Goal: Task Accomplishment & Management: Manage account settings

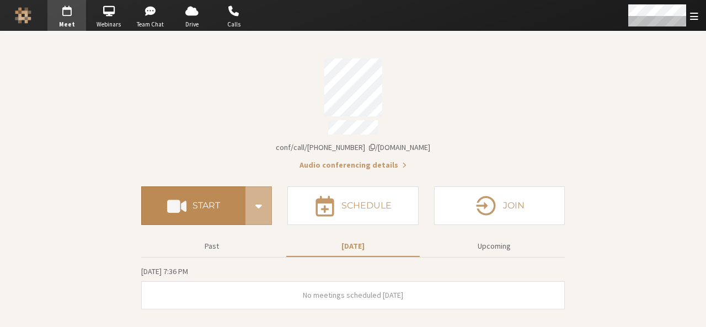
click at [191, 188] on button "Start" at bounding box center [193, 205] width 104 height 39
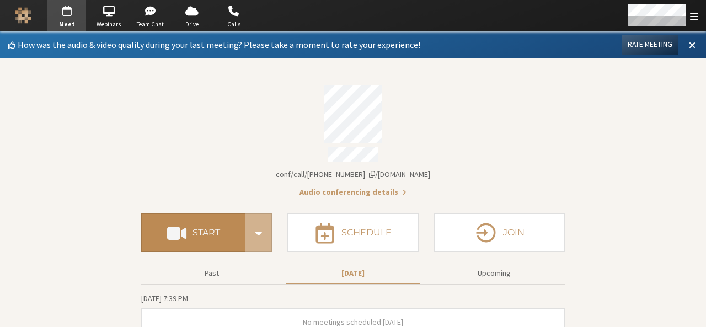
click at [226, 231] on button "Start" at bounding box center [193, 232] width 104 height 39
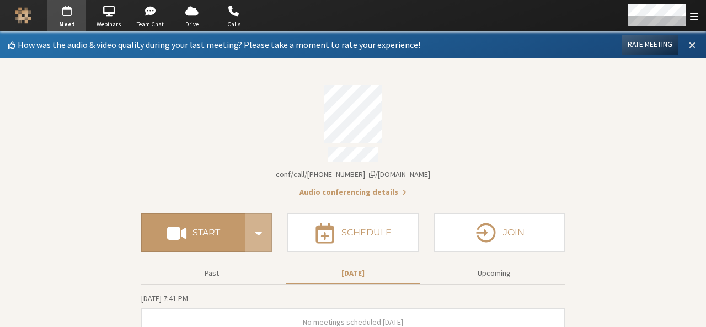
click at [689, 42] on span at bounding box center [692, 45] width 7 height 10
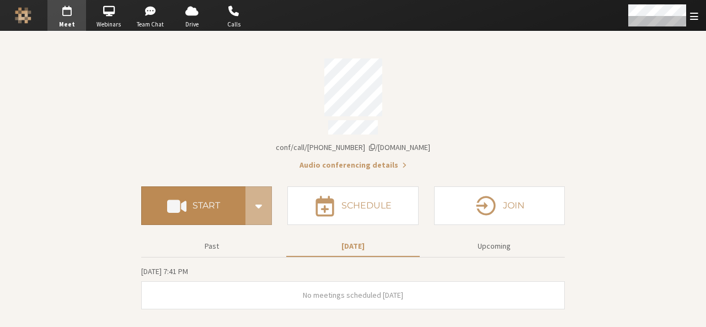
click at [196, 191] on button "Start" at bounding box center [193, 205] width 104 height 39
click at [197, 209] on button "Start" at bounding box center [193, 205] width 104 height 39
click at [214, 189] on button "Start" at bounding box center [193, 205] width 104 height 39
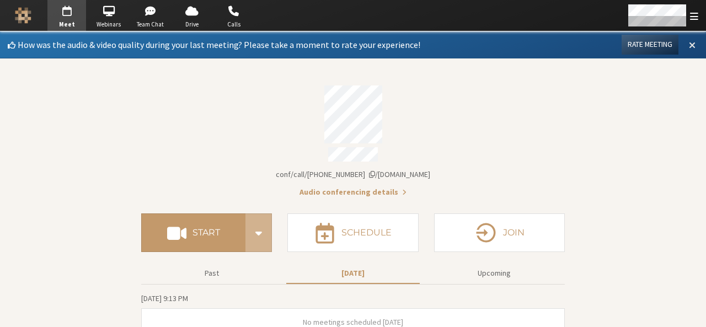
click at [689, 45] on span at bounding box center [692, 45] width 7 height 10
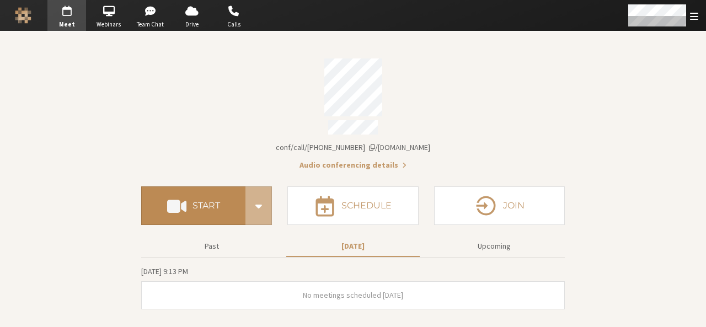
click at [194, 201] on h4 "Start" at bounding box center [206, 205] width 28 height 9
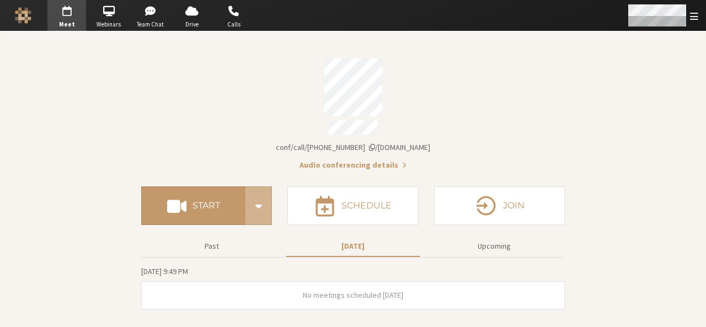
click at [705, 24] on div "Open menu" at bounding box center [662, 15] width 87 height 31
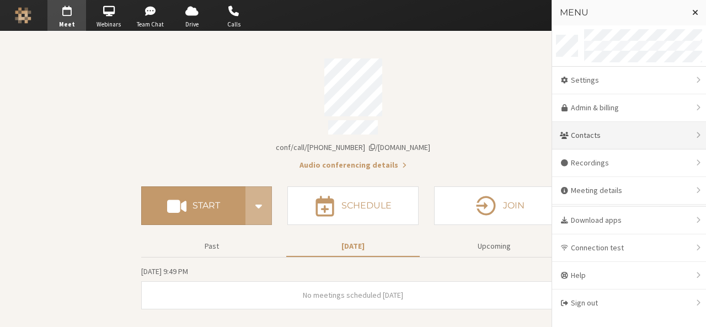
click at [618, 140] on div "Contacts" at bounding box center [629, 136] width 154 height 28
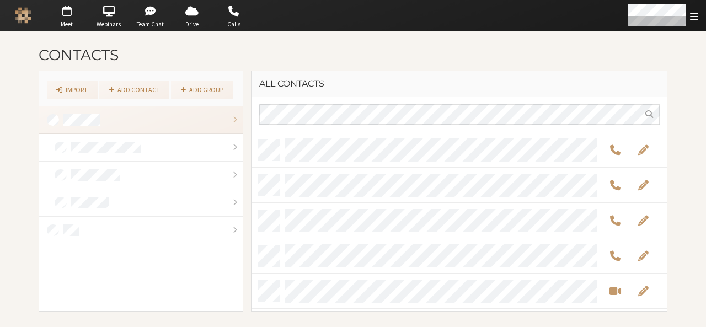
scroll to position [171, 408]
click at [77, 91] on link "Import" at bounding box center [72, 90] width 51 height 18
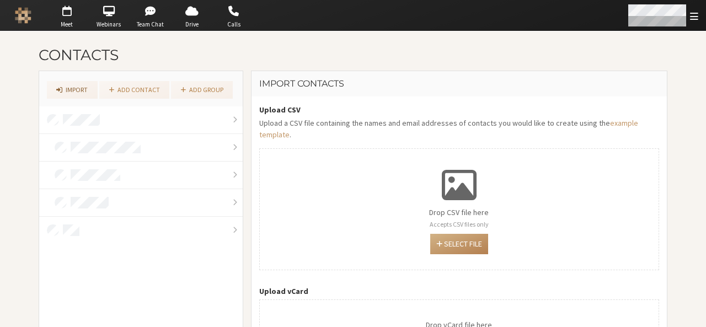
click at [692, 18] on span "Open menu" at bounding box center [694, 16] width 8 height 10
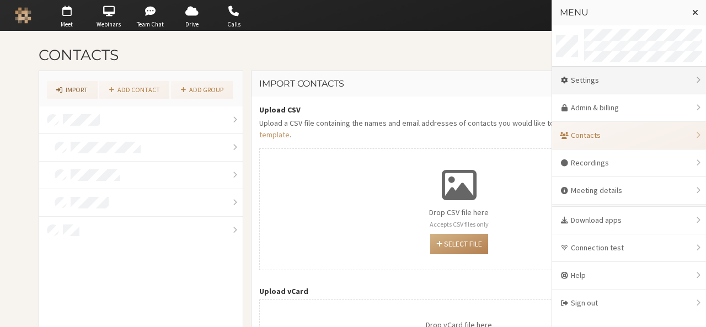
click at [622, 73] on div "Settings" at bounding box center [629, 81] width 154 height 28
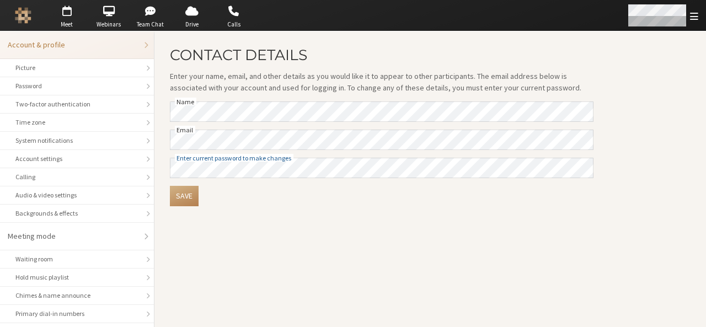
click at [694, 23] on div "Open menu" at bounding box center [662, 15] width 87 height 31
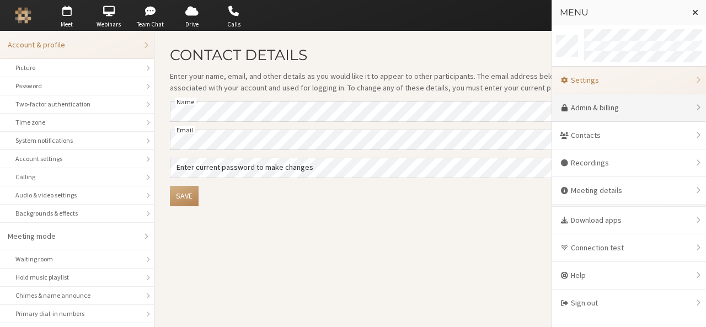
click at [597, 113] on link "Admin & billing" at bounding box center [629, 108] width 154 height 28
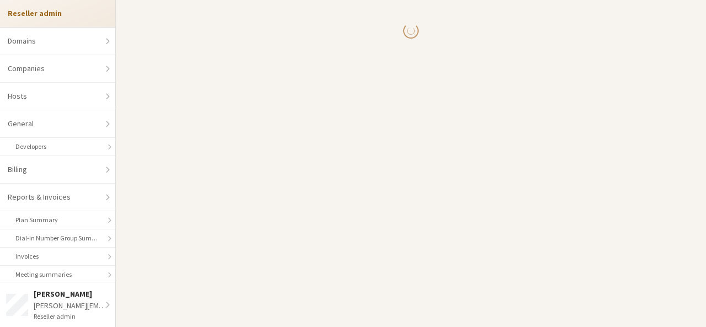
select select "10"
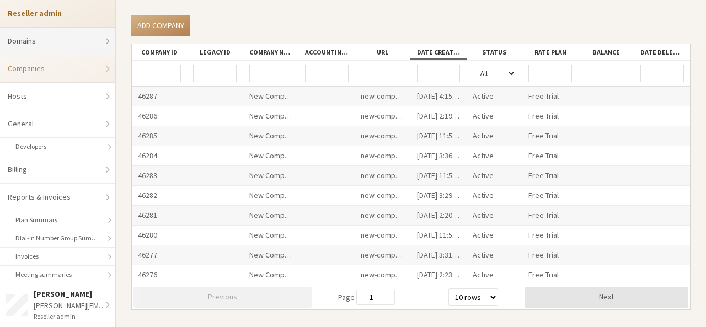
click at [65, 39] on link "Domains" at bounding box center [57, 42] width 115 height 28
select select "20"
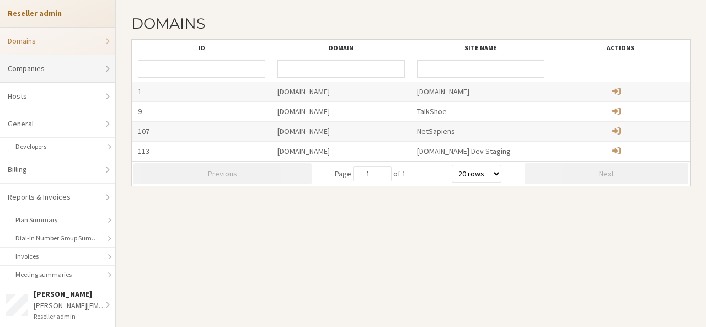
click at [68, 66] on link "Companies" at bounding box center [57, 69] width 115 height 28
select select "10"
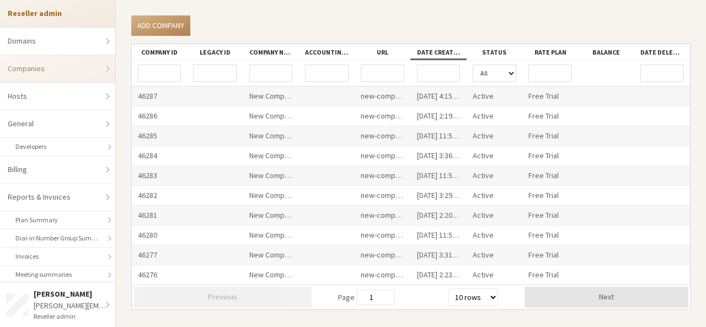
click at [156, 93] on div "46287" at bounding box center [159, 96] width 55 height 19
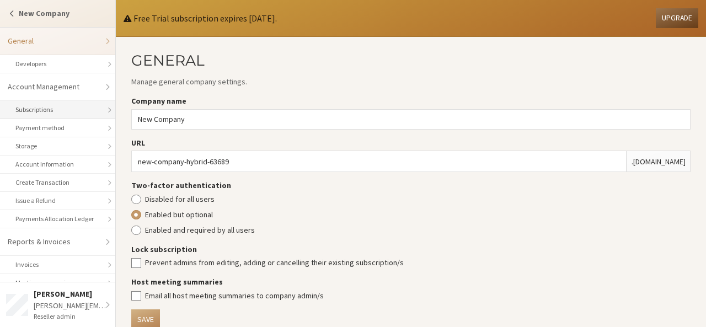
click at [73, 110] on link "Subscriptions" at bounding box center [57, 110] width 115 height 18
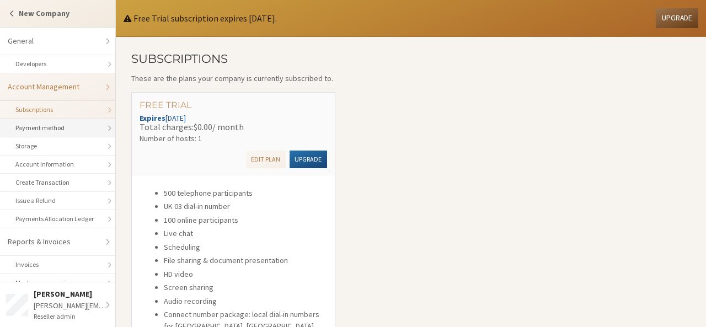
click at [75, 123] on link "Payment method" at bounding box center [57, 128] width 115 height 18
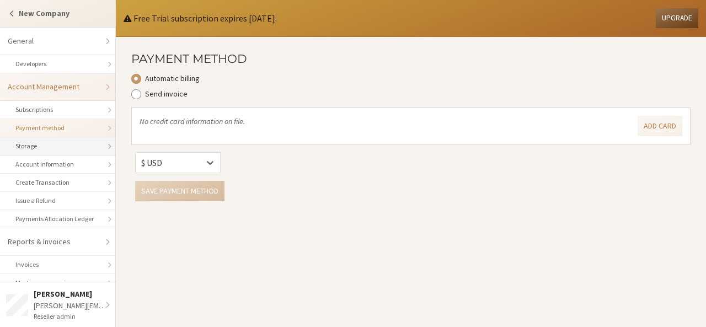
click at [73, 145] on link "Storage" at bounding box center [57, 146] width 115 height 18
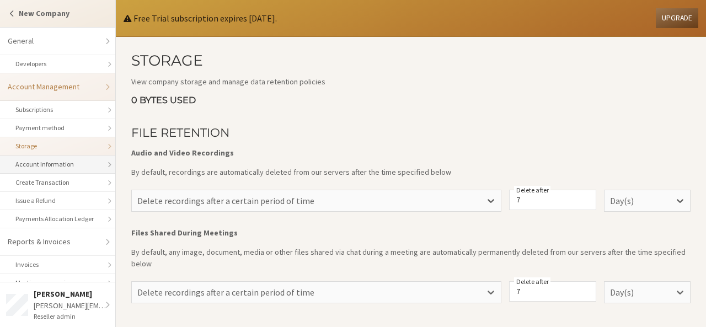
click at [77, 167] on link "Account Information" at bounding box center [57, 165] width 115 height 18
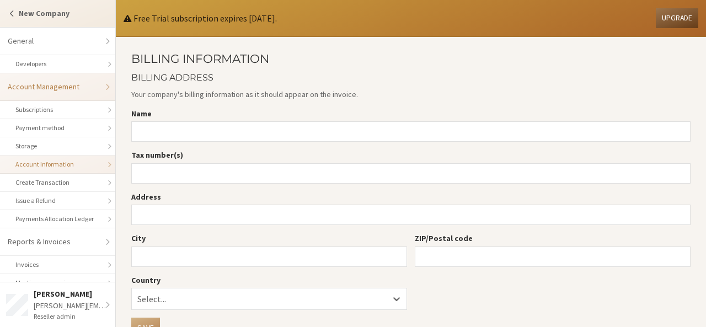
scroll to position [130, 0]
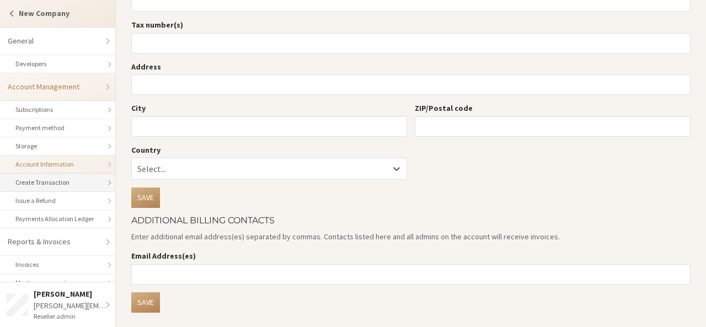
click at [66, 184] on link "Create Transaction" at bounding box center [57, 183] width 115 height 18
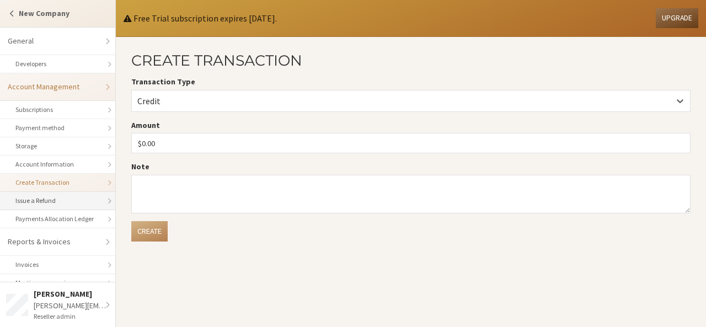
click at [71, 204] on link "Issue a Refund" at bounding box center [57, 201] width 115 height 18
select select "10"
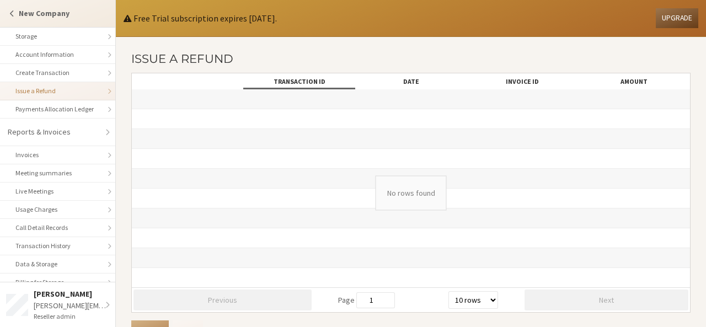
scroll to position [111, 0]
click at [62, 112] on link "Payments Allocation Ledger" at bounding box center [57, 108] width 115 height 18
select select "25"
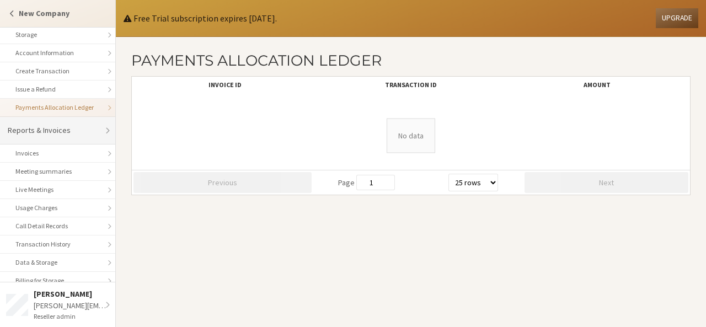
click at [62, 127] on link "Reports & Invoices" at bounding box center [57, 131] width 115 height 28
select select "25"
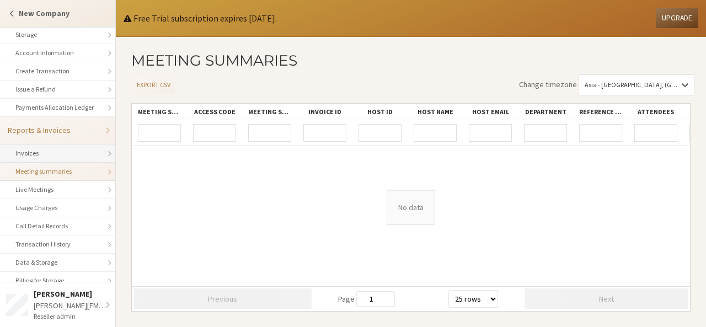
click at [66, 152] on link "Invoices" at bounding box center [57, 153] width 115 height 18
select select "25"
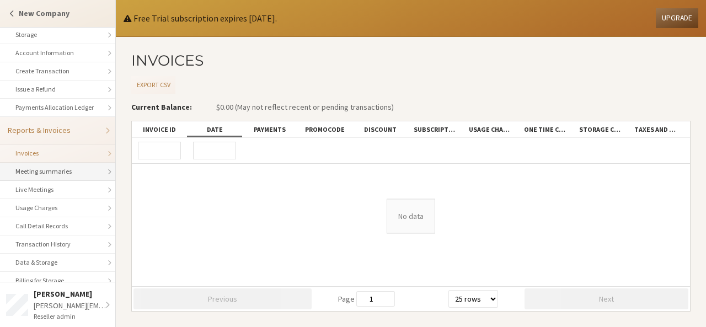
click at [76, 172] on link "Meeting summaries" at bounding box center [57, 172] width 115 height 18
select select "25"
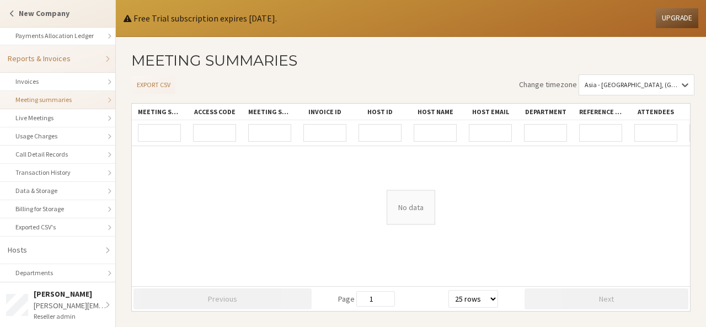
scroll to position [192, 0]
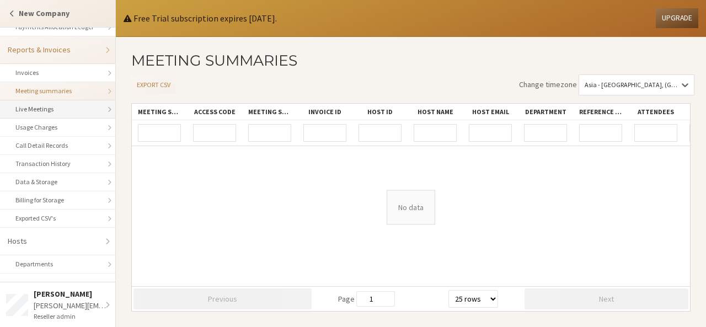
click at [61, 106] on link "Live Meetings" at bounding box center [57, 109] width 115 height 18
select select "25"
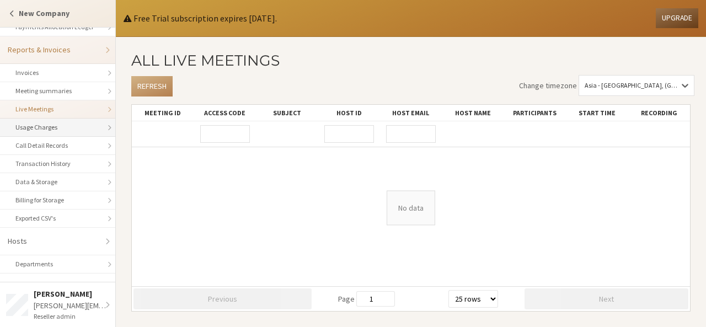
click at [65, 129] on link "Usage Charges" at bounding box center [57, 128] width 115 height 18
select select "25"
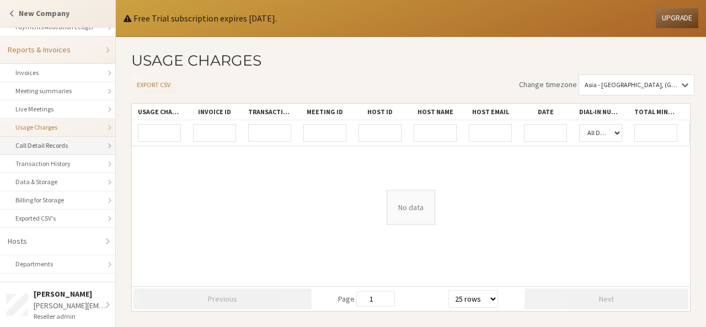
click at [64, 146] on link "Call Detail Records" at bounding box center [57, 146] width 115 height 18
select select "25"
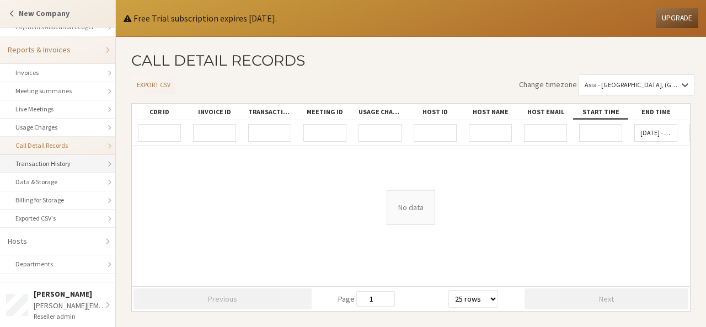
click at [72, 164] on link "Transaction History" at bounding box center [57, 164] width 115 height 18
select select "25"
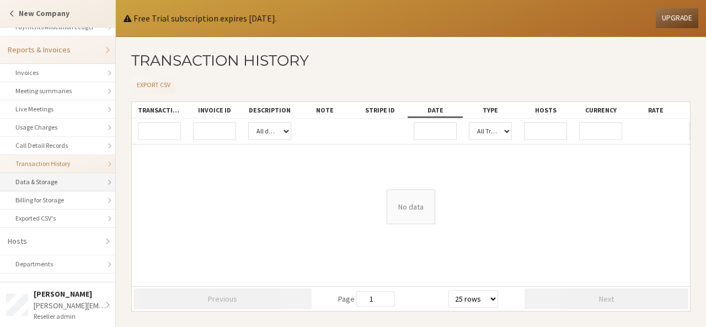
click at [72, 175] on link "Data & Storage" at bounding box center [57, 182] width 115 height 18
select select "25"
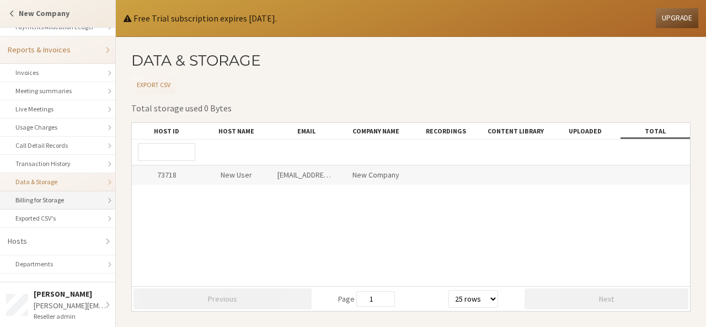
click at [81, 196] on link "Billing for Storage" at bounding box center [57, 200] width 115 height 18
select select "25"
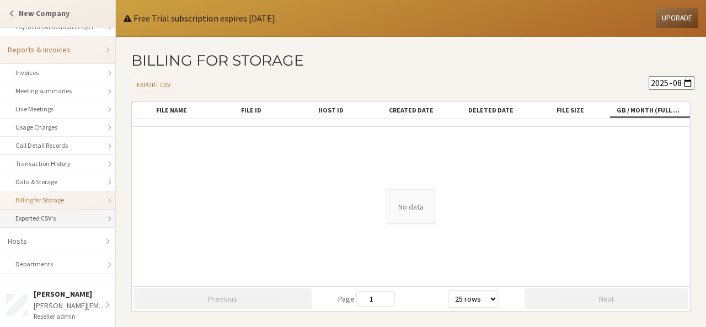
click at [81, 210] on link "Exported CSV's" at bounding box center [57, 219] width 115 height 18
select select "25"
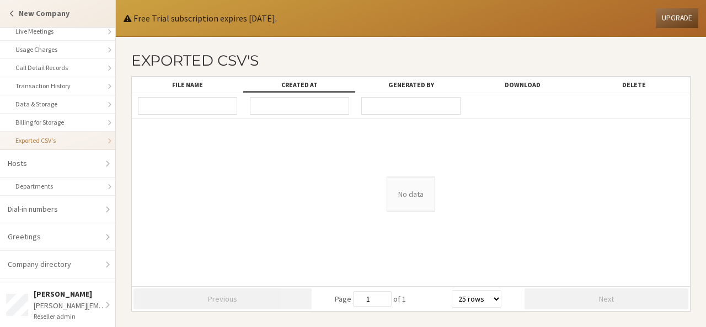
scroll to position [288, 0]
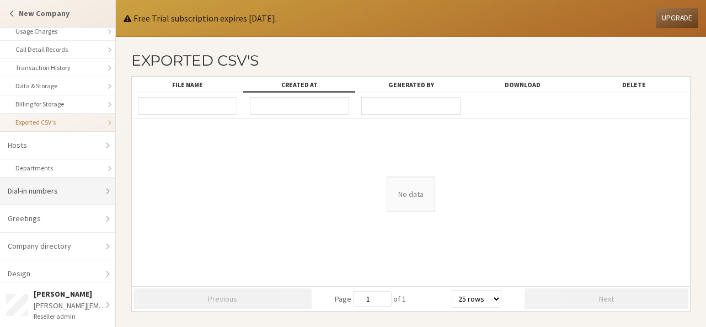
click at [73, 183] on link "Dial-in numbers" at bounding box center [57, 192] width 115 height 28
select select "25"
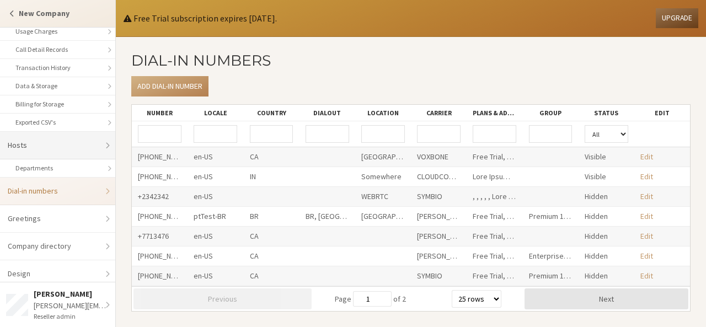
click at [66, 145] on link "Hosts" at bounding box center [57, 146] width 115 height 28
select select "25"
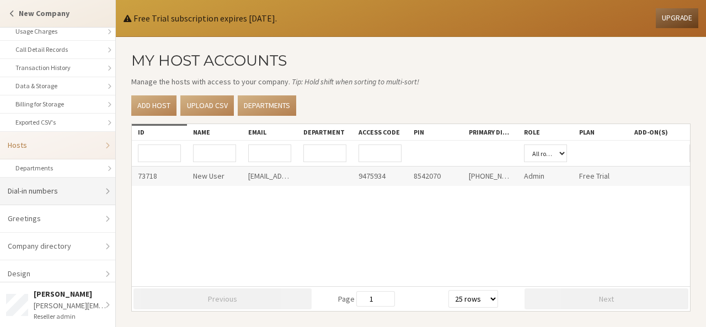
click at [44, 187] on link "Dial-in numbers" at bounding box center [57, 192] width 115 height 28
select select "25"
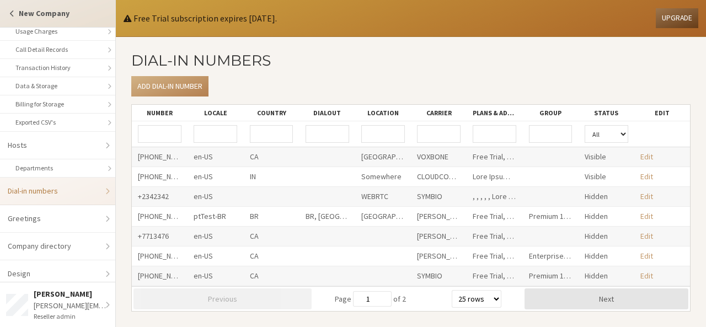
click at [31, 17] on strong "New Company" at bounding box center [44, 13] width 51 height 10
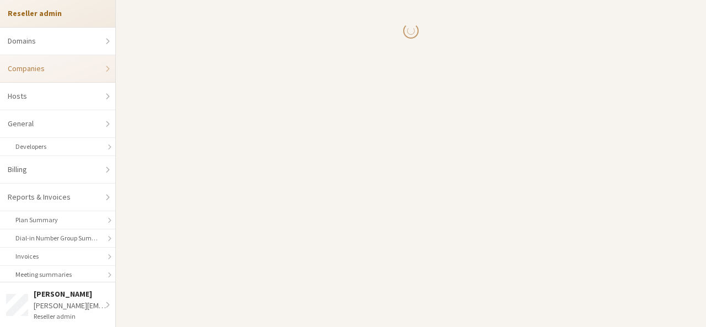
select select "10"
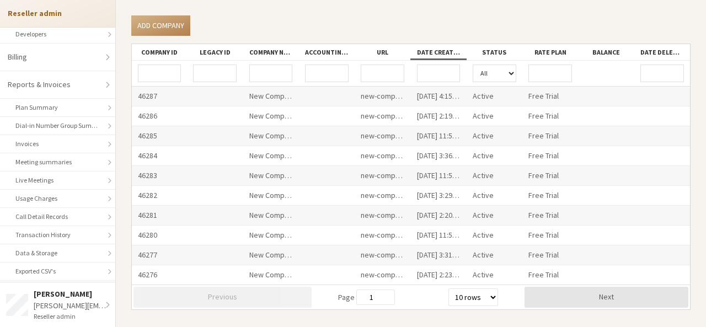
scroll to position [113, 0]
click at [60, 155] on link "Meeting summaries" at bounding box center [57, 162] width 115 height 18
select select "25"
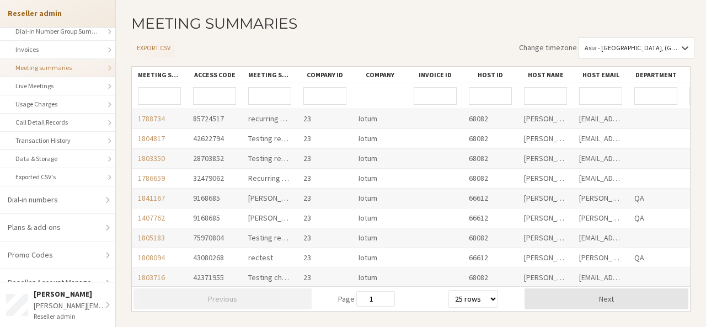
scroll to position [235, 0]
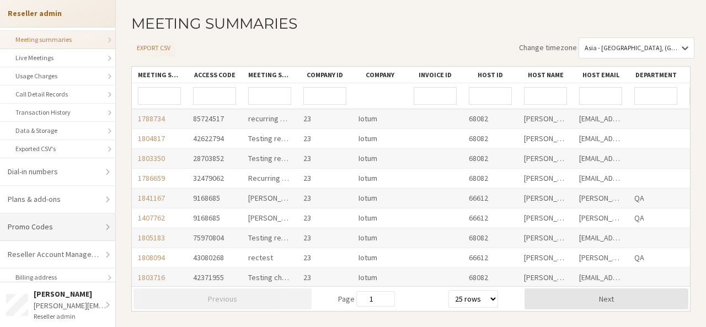
click at [72, 225] on link "Promo Codes" at bounding box center [57, 227] width 115 height 28
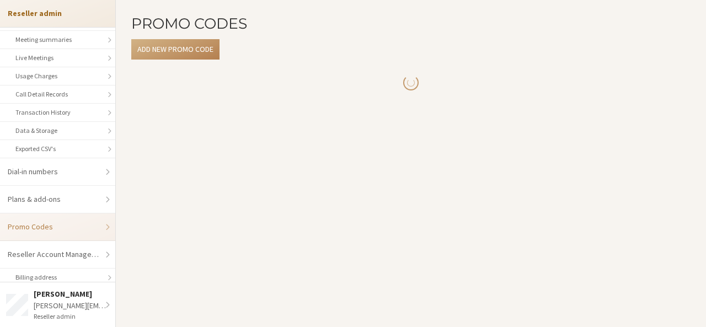
select select "25"
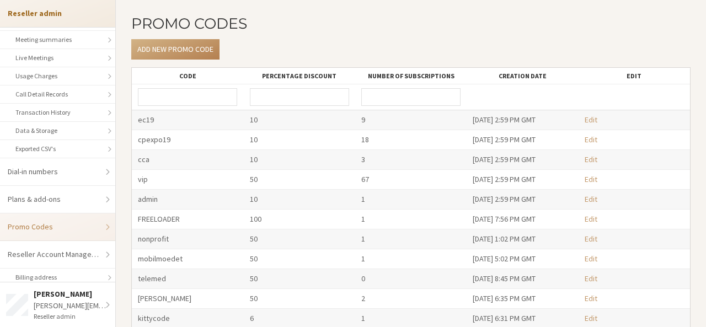
click at [47, 18] on li "Reseller admin" at bounding box center [57, 13] width 115 height 27
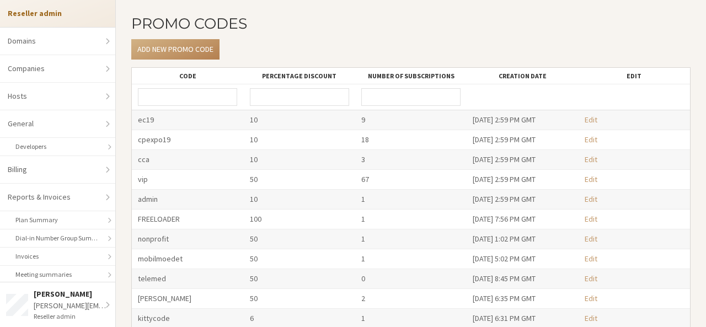
click at [31, 12] on strong "Reseller admin" at bounding box center [35, 13] width 54 height 10
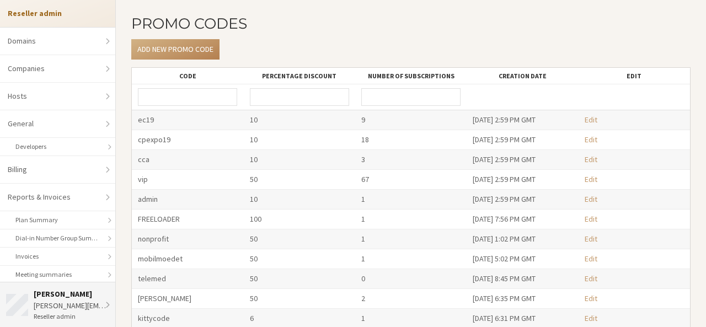
click at [103, 297] on div "Anita" at bounding box center [72, 294] width 76 height 12
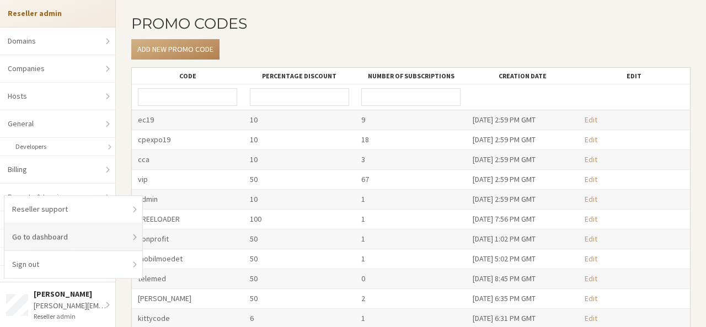
click at [78, 233] on link "Go to dashboard" at bounding box center [73, 237] width 138 height 28
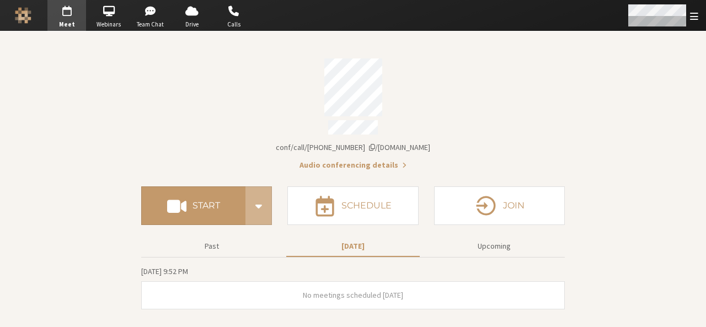
click at [694, 22] on div "Open menu" at bounding box center [662, 15] width 87 height 31
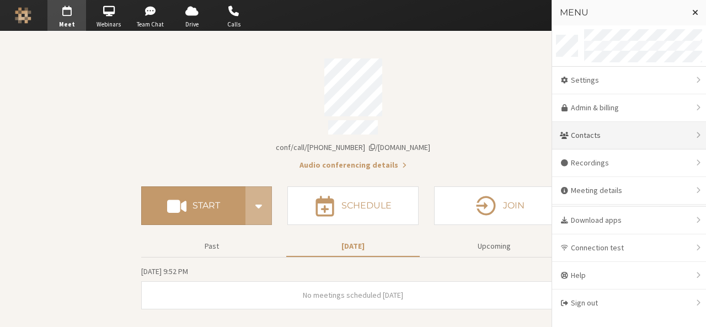
click at [625, 133] on div "Contacts" at bounding box center [629, 136] width 154 height 28
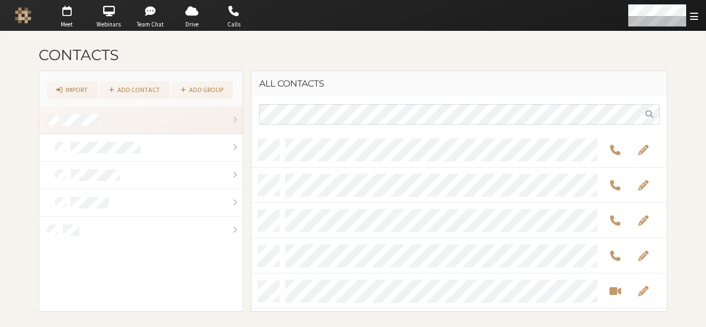
scroll to position [171, 408]
click at [108, 123] on link at bounding box center [141, 120] width 204 height 28
click at [229, 120] on link at bounding box center [141, 120] width 204 height 28
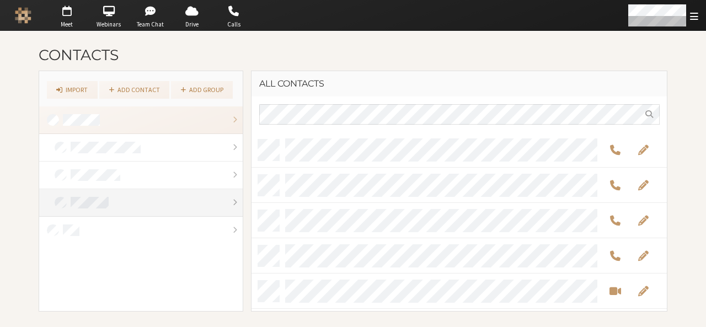
click at [228, 195] on link at bounding box center [141, 203] width 204 height 28
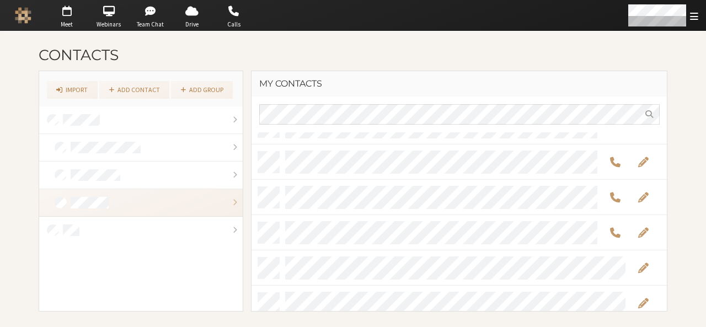
scroll to position [1015, 0]
click at [83, 87] on link "Import" at bounding box center [72, 90] width 51 height 18
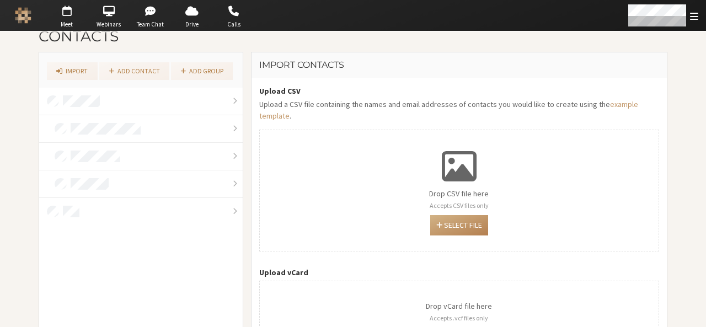
scroll to position [66, 0]
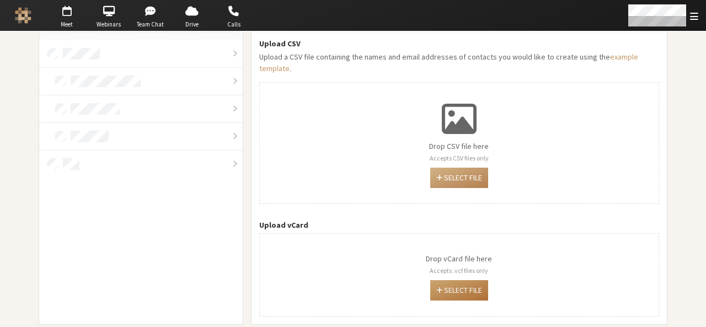
click at [466, 280] on button "Select file" at bounding box center [459, 290] width 58 height 20
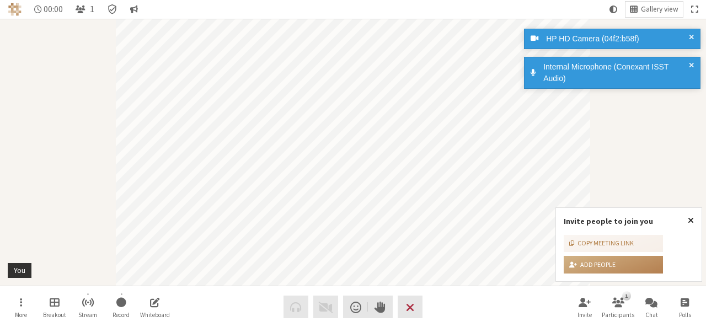
click at [687, 220] on button "Close popover" at bounding box center [691, 220] width 22 height 25
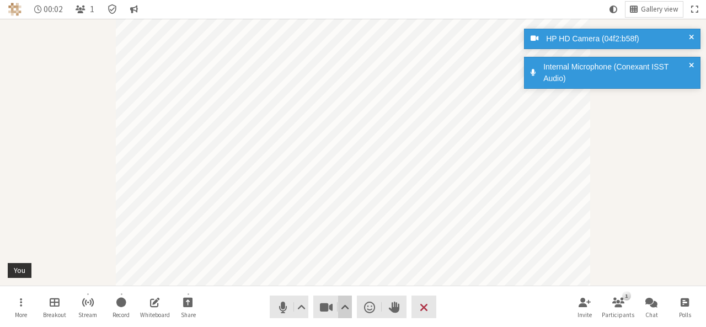
click at [345, 302] on span "Video setting" at bounding box center [345, 306] width 8 height 15
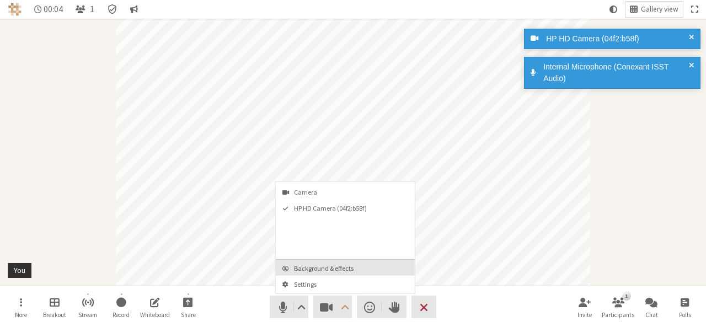
click at [342, 269] on span "Background & effects" at bounding box center [352, 268] width 116 height 7
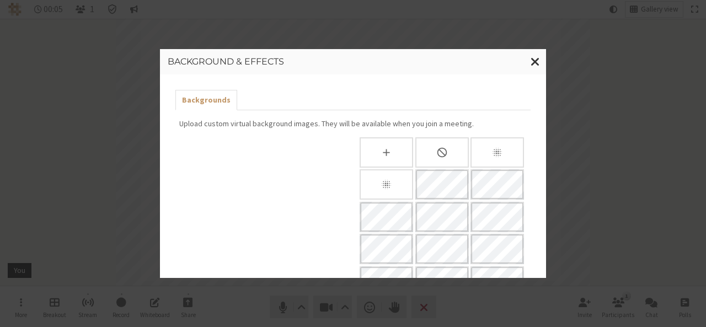
scroll to position [249, 0]
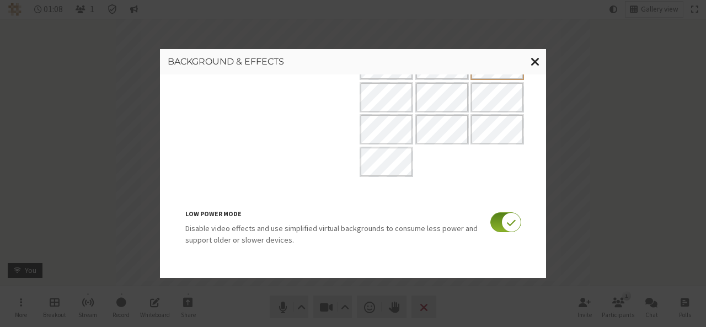
click at [537, 55] on span "Close modal" at bounding box center [535, 62] width 9 height 14
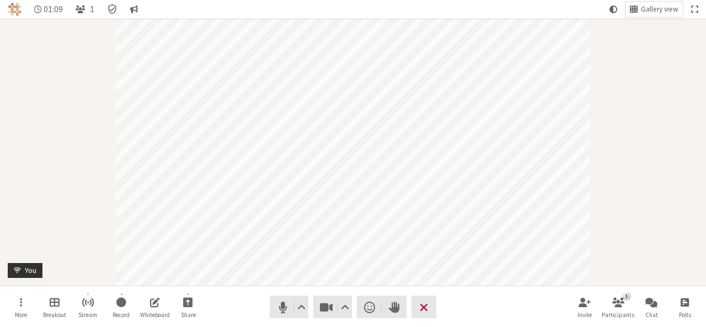
click at [427, 307] on span "End or leave meeting" at bounding box center [424, 306] width 8 height 15
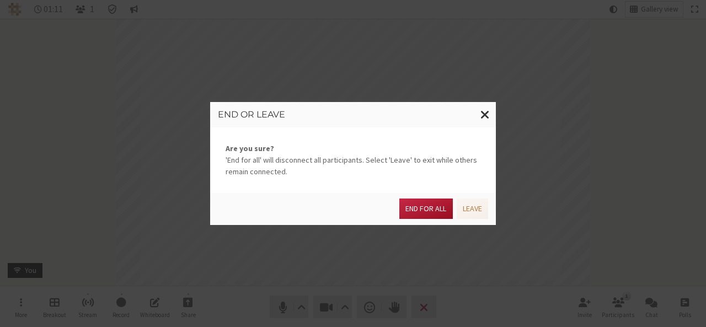
click at [429, 212] on button "End for all" at bounding box center [425, 209] width 53 height 20
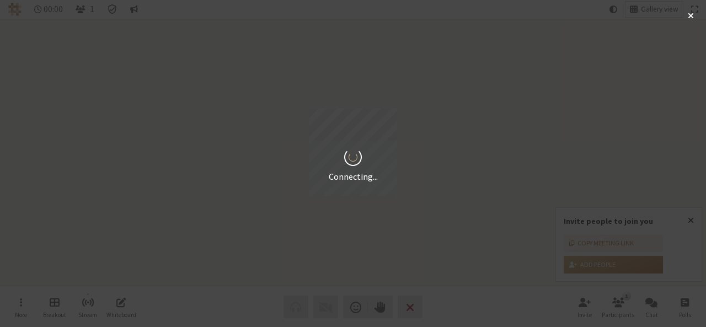
click at [687, 216] on div "Connecting..." at bounding box center [353, 163] width 706 height 327
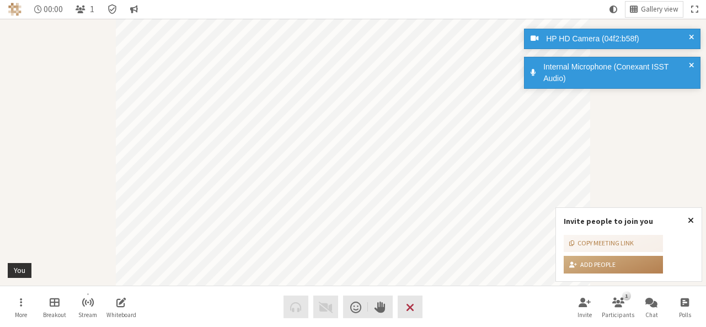
click at [687, 216] on button "Close popover" at bounding box center [691, 220] width 22 height 25
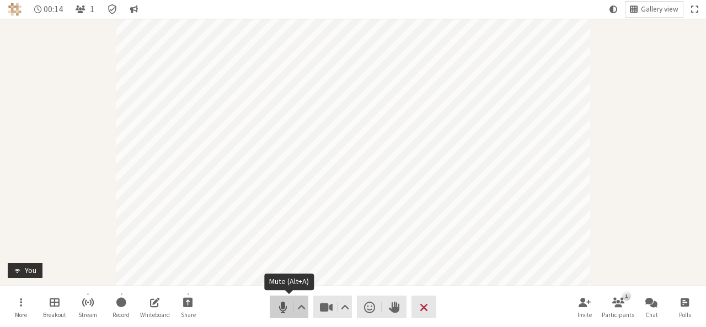
click at [275, 305] on span "Mute (Alt+A)" at bounding box center [282, 306] width 15 height 15
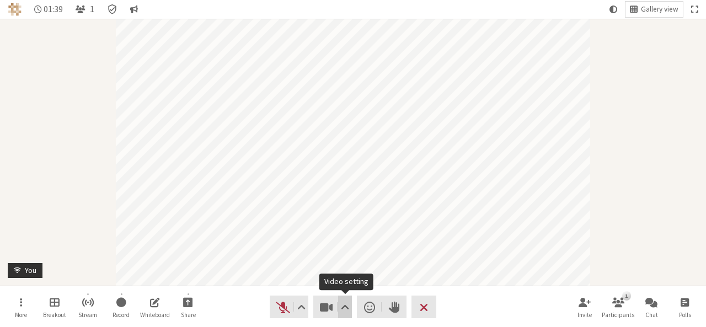
click at [346, 309] on span "Video setting" at bounding box center [345, 306] width 8 height 15
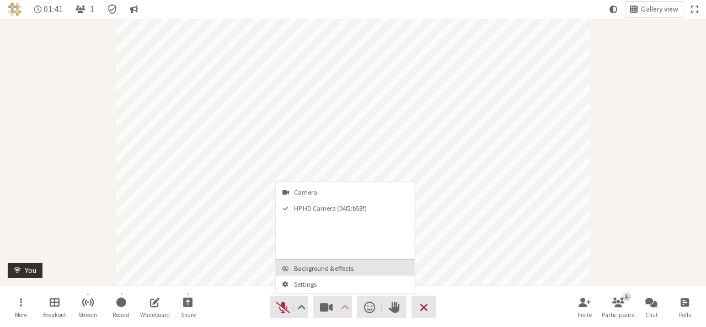
click at [336, 272] on button "Background & effects" at bounding box center [345, 268] width 139 height 16
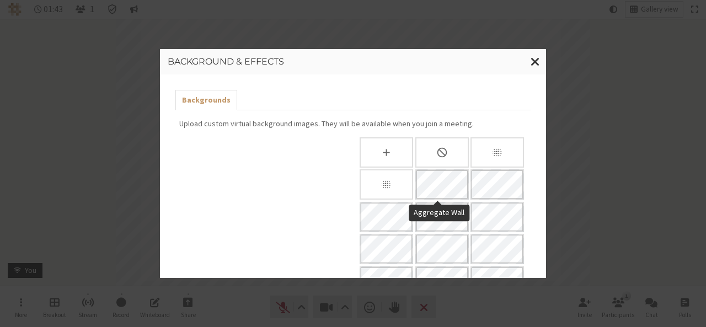
scroll to position [249, 0]
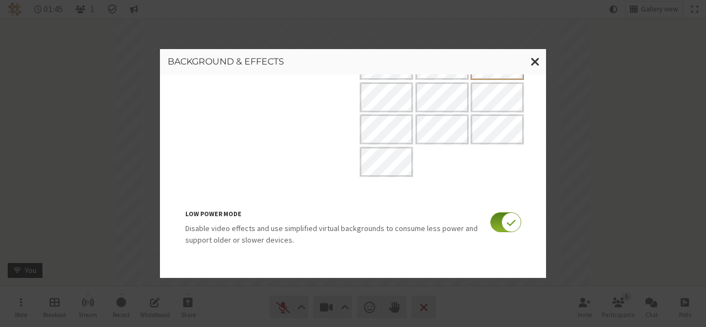
click at [490, 220] on input "checkbox" at bounding box center [505, 222] width 31 height 20
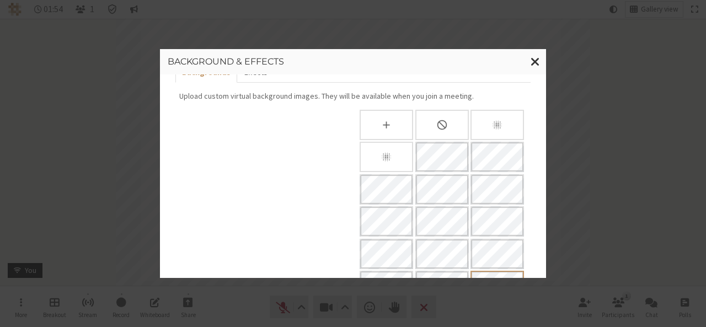
scroll to position [9, 0]
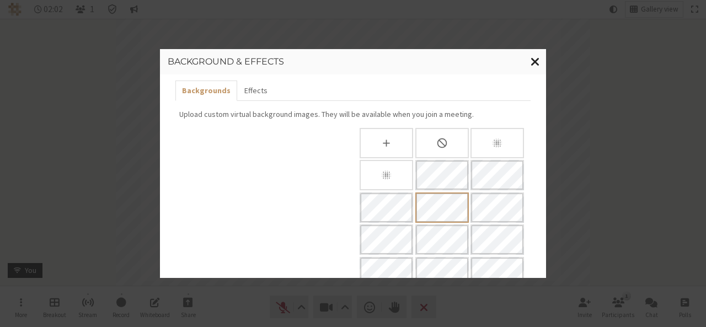
click at [535, 62] on span "Close modal" at bounding box center [535, 62] width 9 height 14
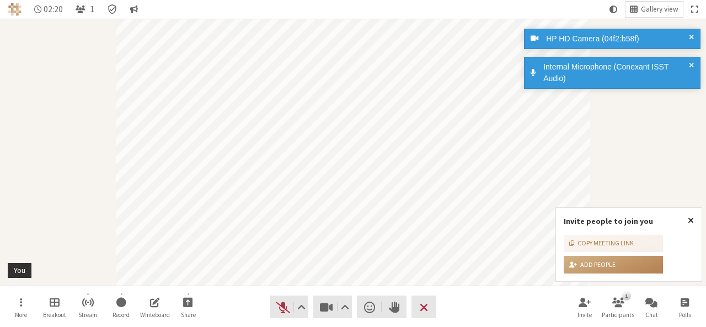
click at [693, 220] on span "Close popover" at bounding box center [691, 220] width 6 height 9
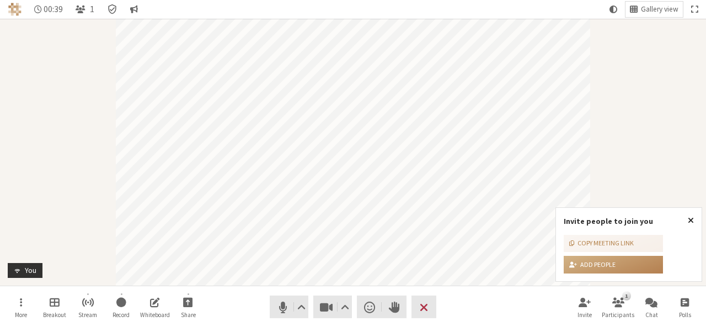
click at [688, 222] on span "Close popover" at bounding box center [691, 220] width 6 height 9
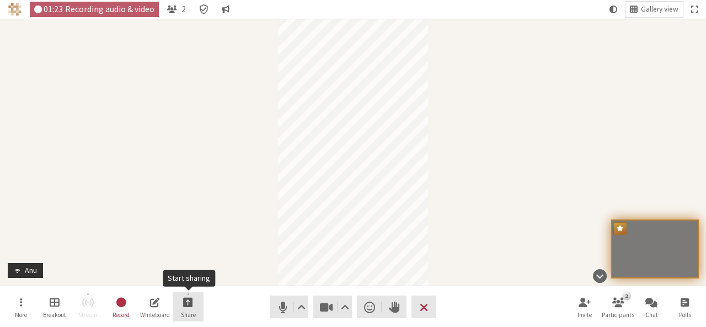
click at [189, 301] on span "Start sharing" at bounding box center [188, 302] width 10 height 13
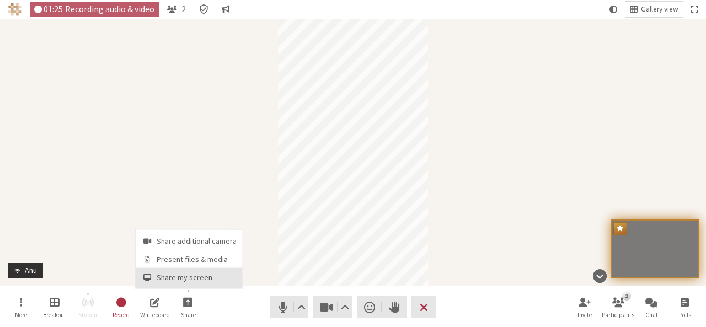
click at [194, 277] on span "Share my screen" at bounding box center [197, 278] width 80 height 8
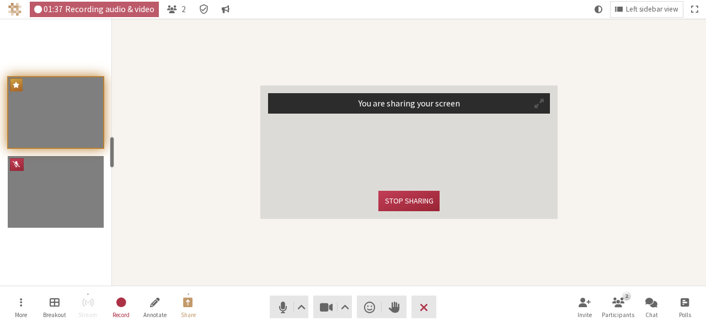
click at [544, 102] on button "Participant" at bounding box center [539, 103] width 20 height 19
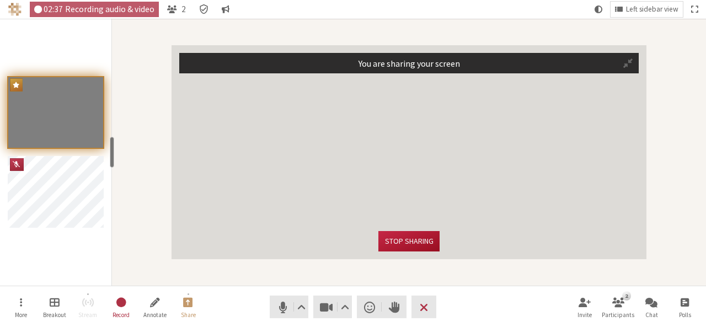
click at [403, 235] on button "Stop sharing" at bounding box center [408, 241] width 61 height 20
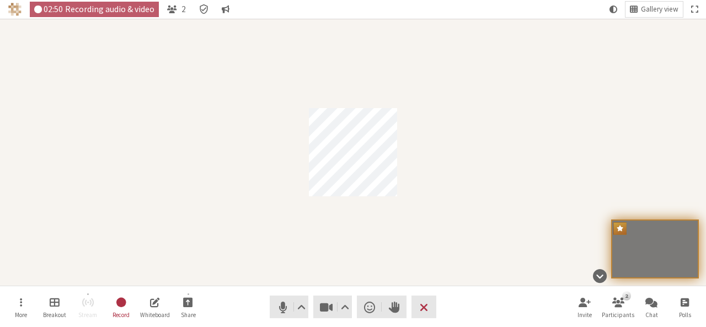
click at [468, 193] on div "Participant" at bounding box center [353, 152] width 706 height 267
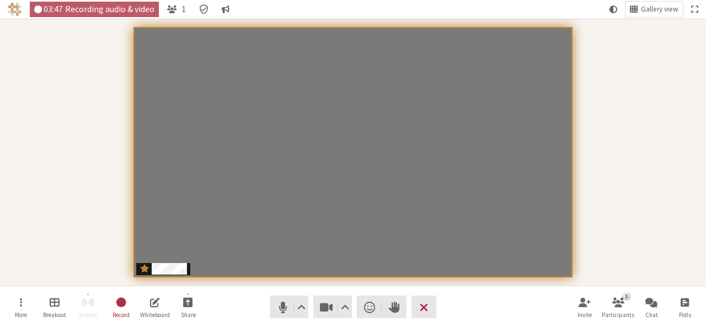
click at [427, 315] on button "Leave" at bounding box center [423, 307] width 25 height 23
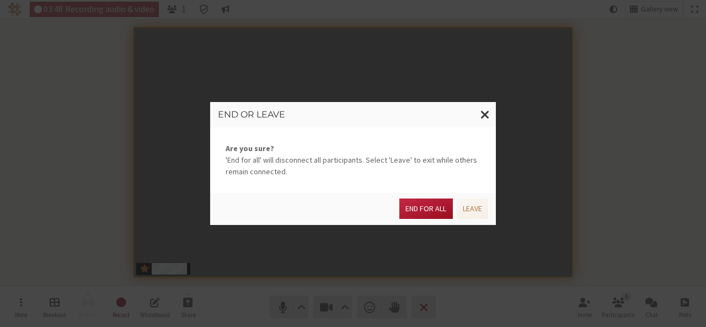
click at [432, 213] on button "End for all" at bounding box center [425, 209] width 53 height 20
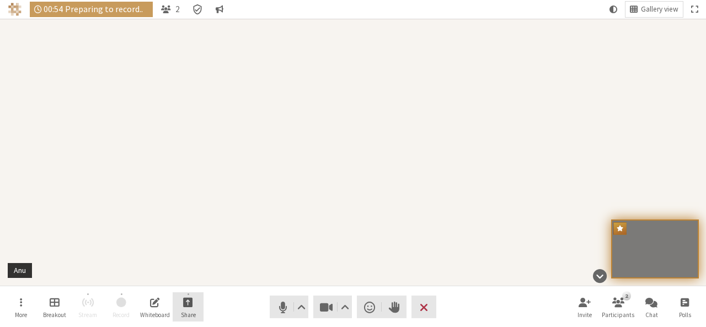
click at [193, 306] on span "Start sharing" at bounding box center [188, 302] width 10 height 13
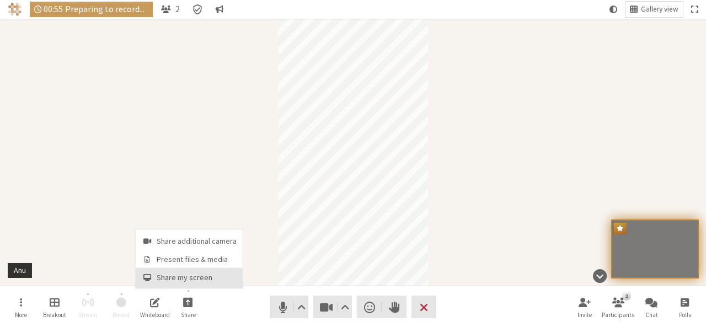
click at [190, 285] on button "Share my screen" at bounding box center [189, 278] width 107 height 20
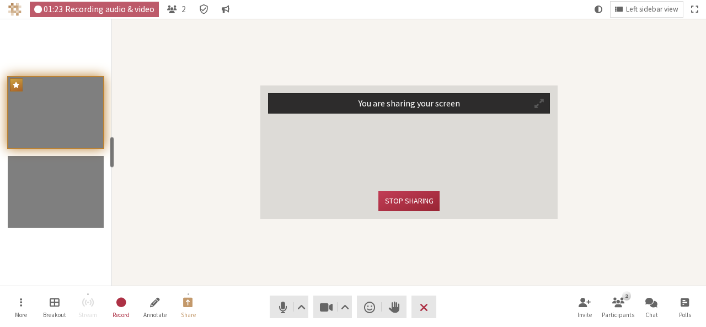
click at [537, 105] on span "Participant" at bounding box center [538, 103] width 9 height 10
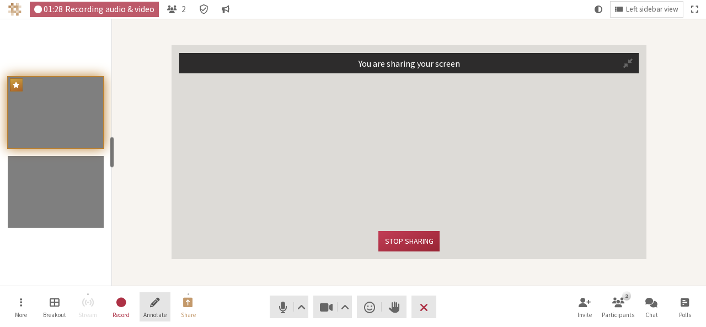
click at [157, 299] on span "Start annotating shared screen" at bounding box center [155, 302] width 10 height 13
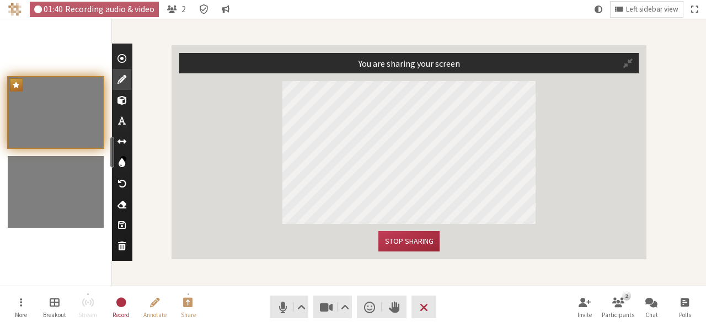
click at [122, 117] on span "Use text tool" at bounding box center [122, 120] width 8 height 11
type textarea "test"
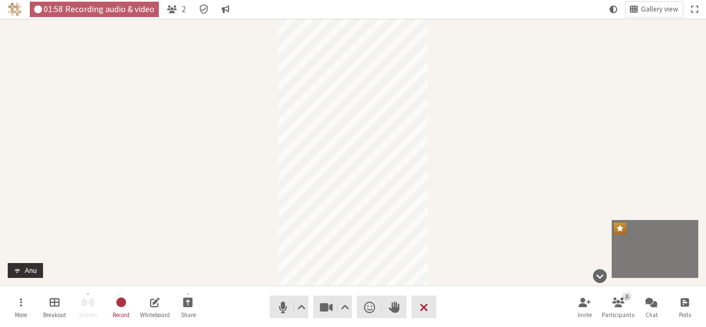
click at [427, 300] on span "End or leave meeting" at bounding box center [424, 306] width 8 height 15
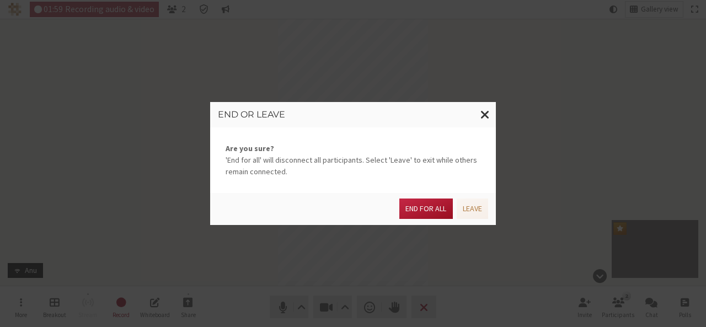
click at [418, 213] on button "End for all" at bounding box center [425, 209] width 53 height 20
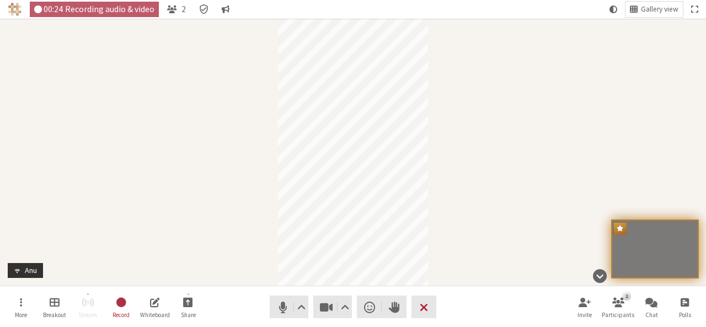
click at [421, 306] on span "End or leave meeting" at bounding box center [424, 306] width 8 height 15
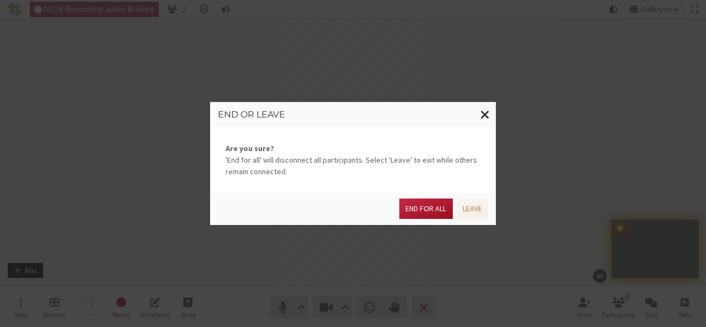
click at [419, 211] on button "End for all" at bounding box center [425, 209] width 53 height 20
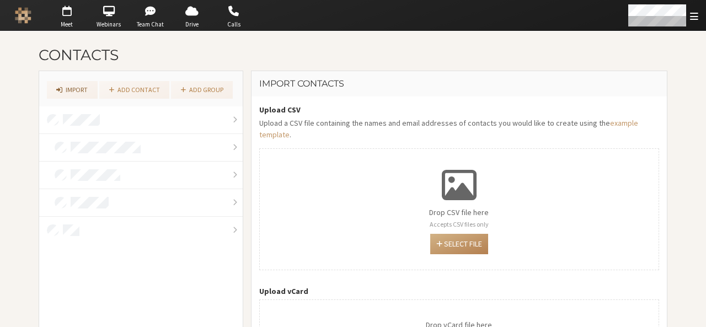
scroll to position [66, 0]
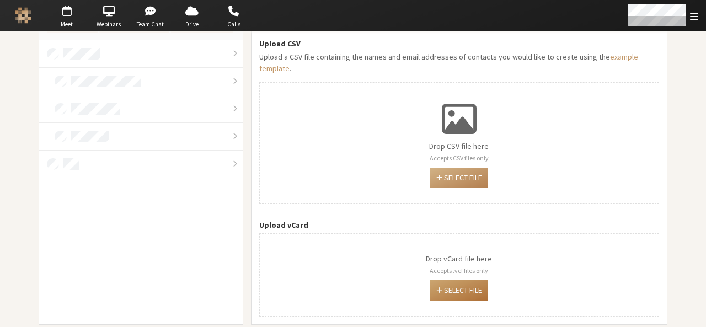
click at [456, 280] on button "Select file" at bounding box center [459, 290] width 58 height 20
click at [453, 280] on button "Select file" at bounding box center [459, 290] width 58 height 20
type input "C:\fakepath\[PERSON_NAME] Icon.vcf"
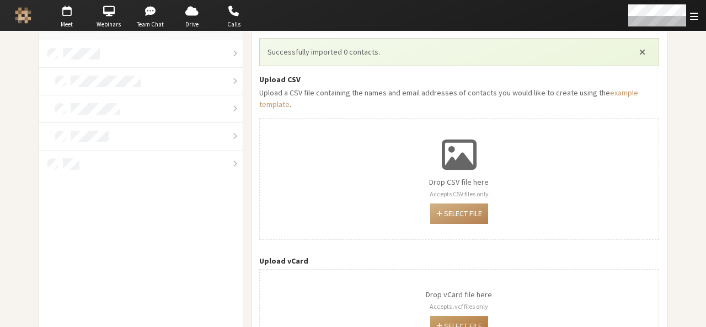
scroll to position [101, 0]
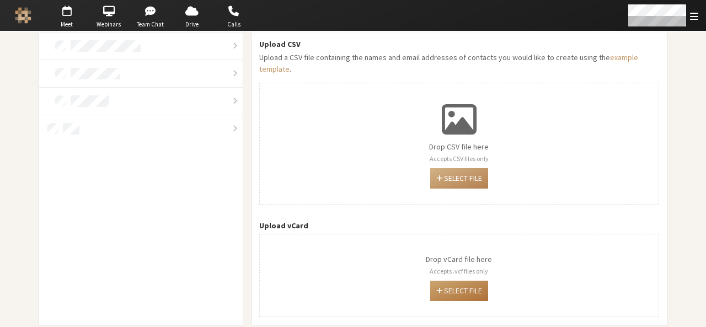
click at [461, 281] on button "Select file" at bounding box center [459, 291] width 58 height 20
type input "C:\fakepath\[PERSON_NAME] Icon v3.vcf"
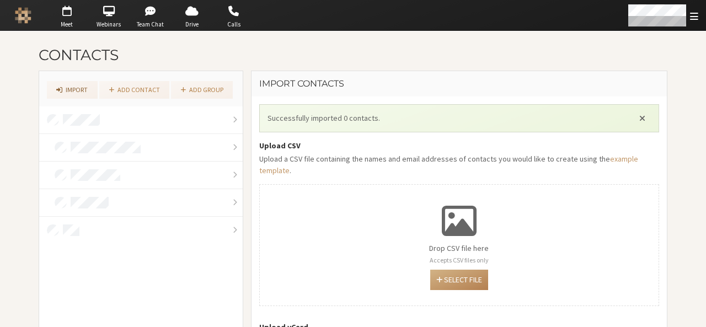
scroll to position [1, 0]
click at [633, 119] on button "Close alert" at bounding box center [642, 117] width 18 height 17
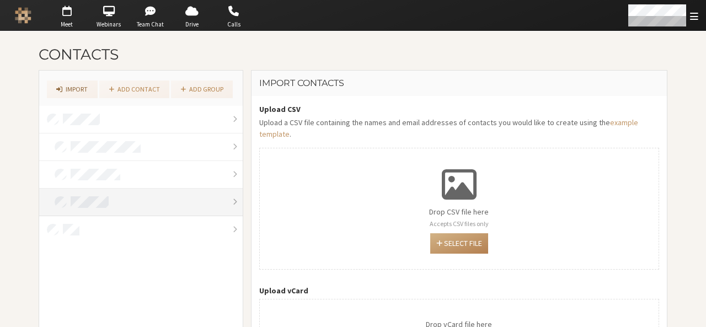
click at [120, 206] on link at bounding box center [141, 203] width 204 height 28
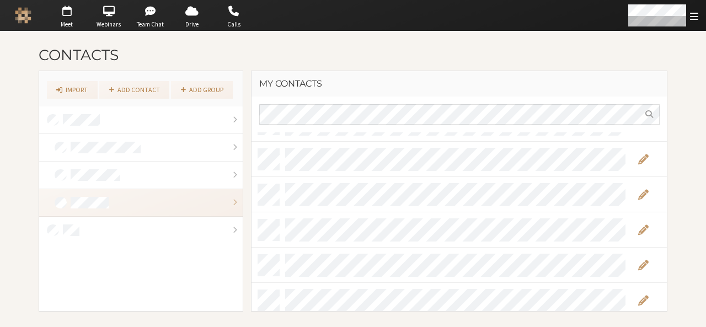
scroll to position [2189, 0]
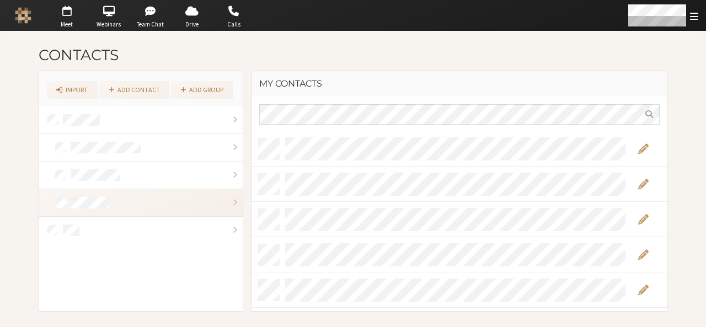
click at [674, 107] on div "Contacts Import Add contact Add group My contacts" at bounding box center [353, 179] width 706 height 296
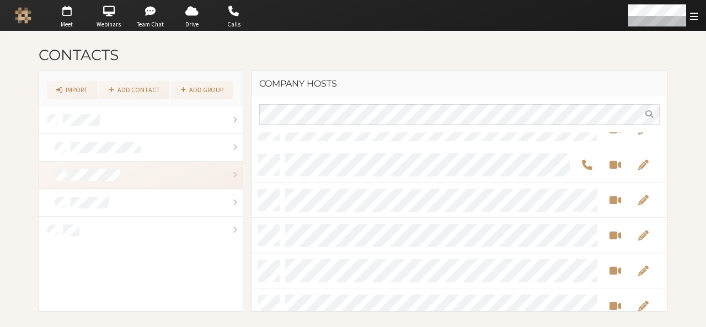
scroll to position [21, 0]
click at [126, 85] on link "Add contact" at bounding box center [134, 90] width 70 height 18
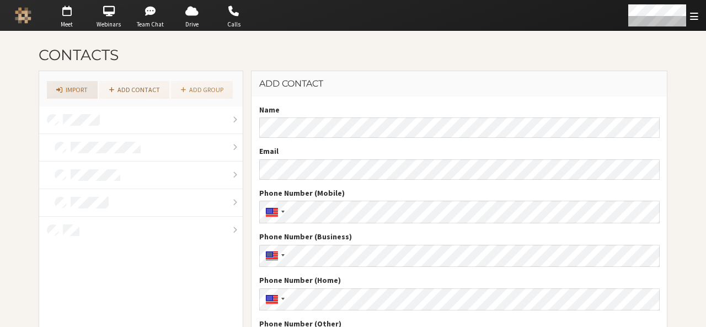
click at [82, 86] on link "Import" at bounding box center [72, 90] width 51 height 18
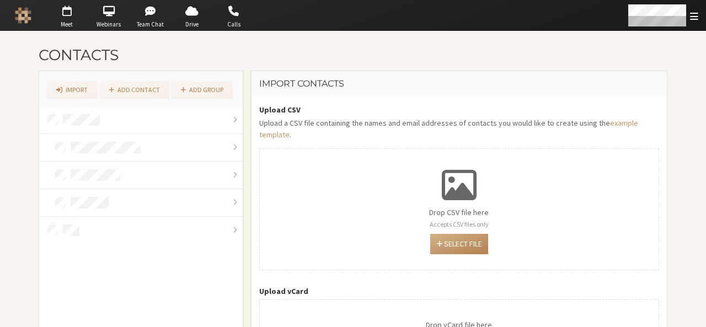
scroll to position [66, 0]
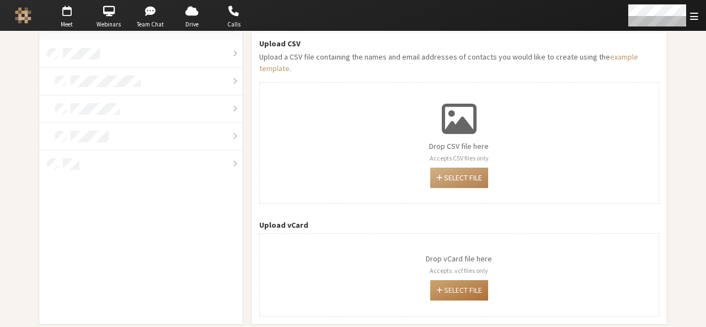
click at [451, 280] on button "Select file" at bounding box center [459, 290] width 58 height 20
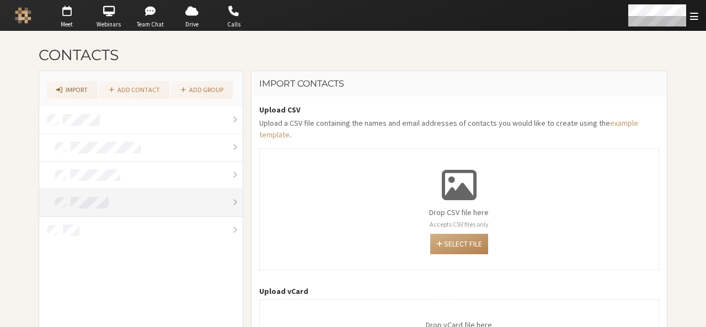
click at [160, 206] on link at bounding box center [141, 203] width 204 height 28
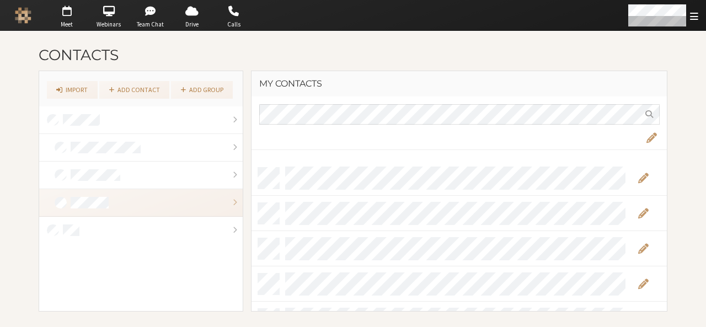
scroll to position [3597, 0]
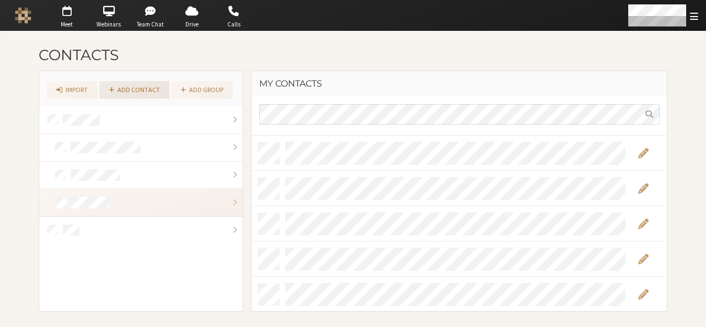
click at [141, 95] on link "Add contact" at bounding box center [134, 90] width 70 height 18
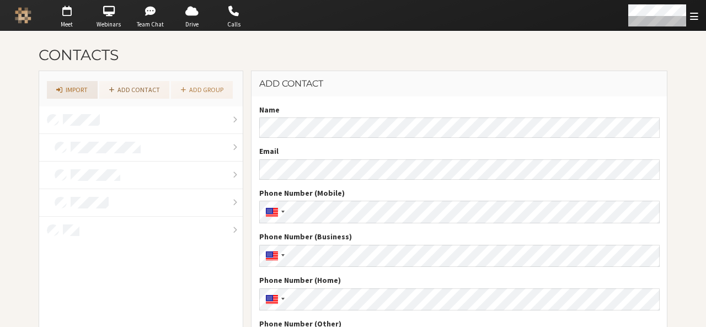
click at [51, 87] on link "Import" at bounding box center [72, 90] width 51 height 18
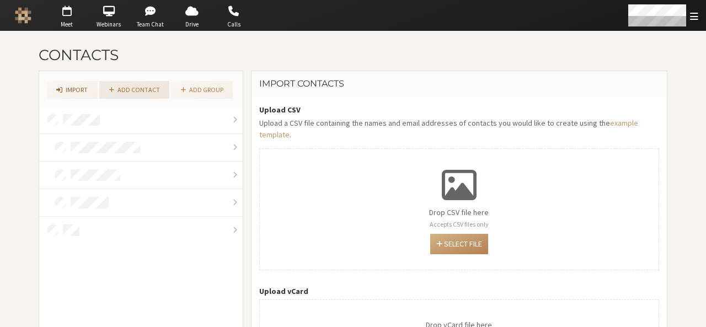
click at [129, 90] on link "Add contact" at bounding box center [134, 90] width 70 height 18
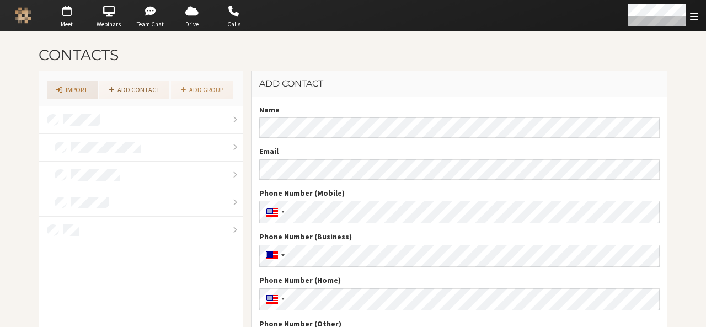
click at [72, 88] on link "Import" at bounding box center [72, 90] width 51 height 18
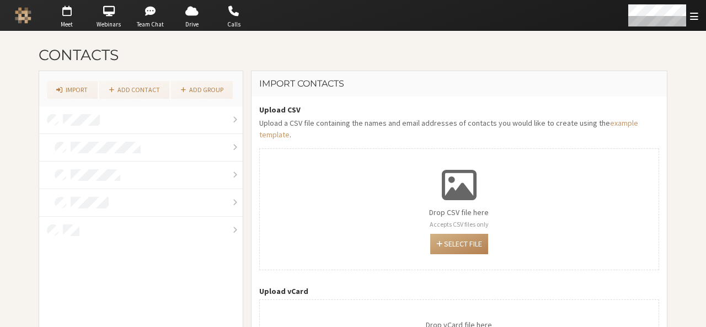
scroll to position [66, 0]
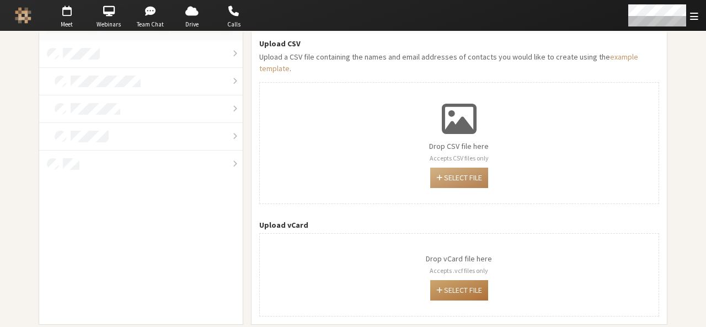
click at [460, 280] on button "Select file" at bounding box center [459, 290] width 58 height 20
type input "C:\fakepath\contacts (1).vcf"
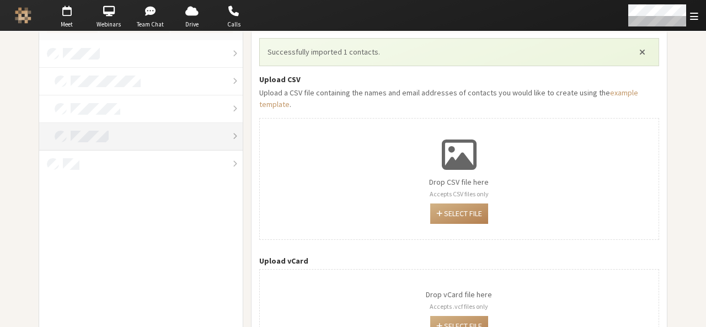
click at [163, 130] on link at bounding box center [141, 137] width 204 height 28
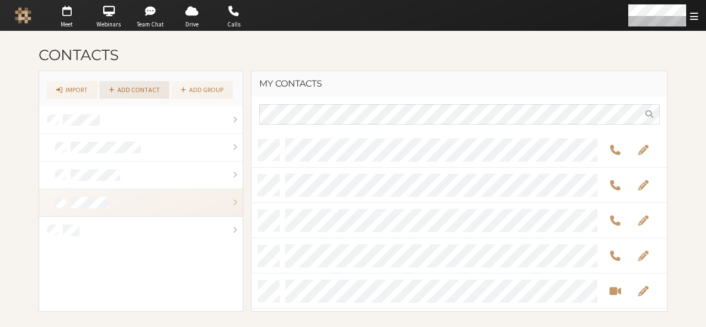
click at [142, 83] on link "Add contact" at bounding box center [134, 90] width 70 height 18
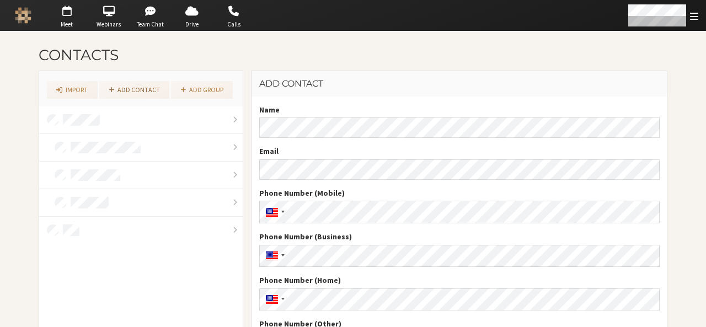
scroll to position [1, 0]
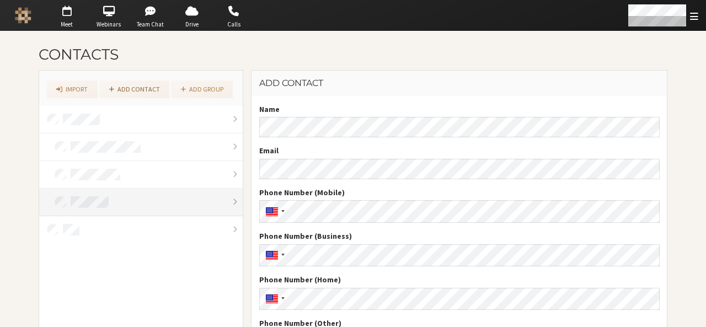
click at [79, 207] on link at bounding box center [141, 203] width 204 height 28
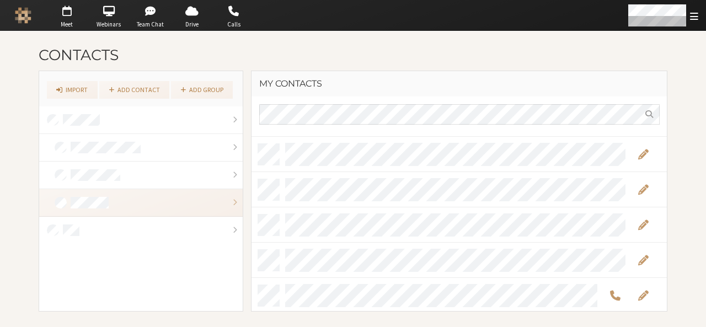
scroll to position [420, 0]
click at [638, 188] on span "Edit" at bounding box center [643, 189] width 10 height 13
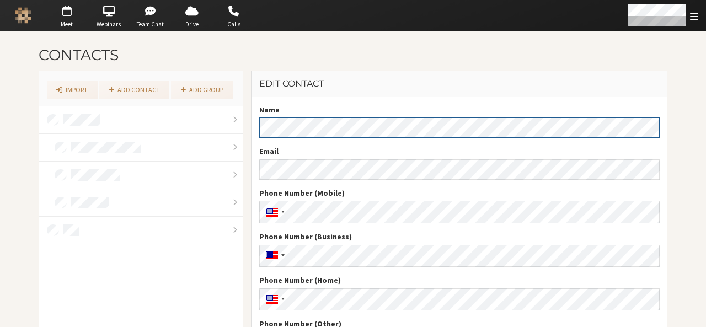
scroll to position [86, 0]
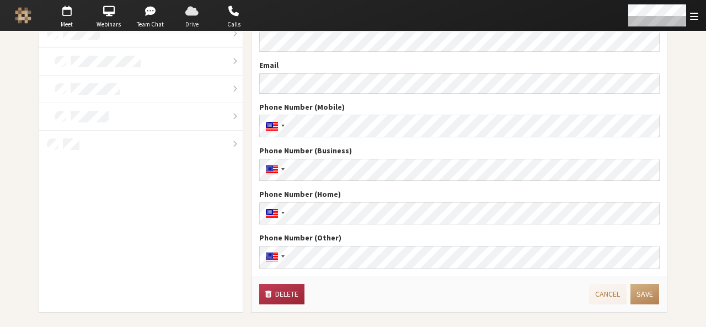
click at [185, 12] on span "button" at bounding box center [192, 11] width 39 height 18
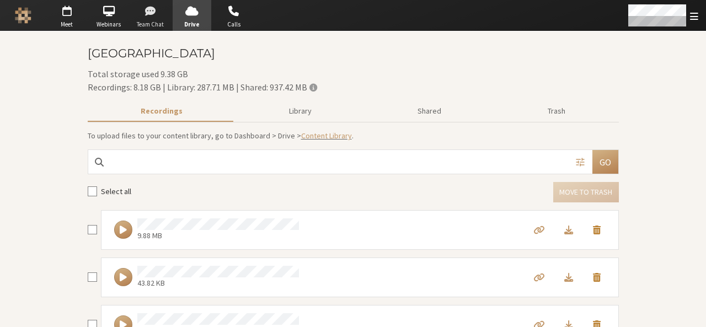
click at [152, 14] on span "button" at bounding box center [150, 11] width 39 height 18
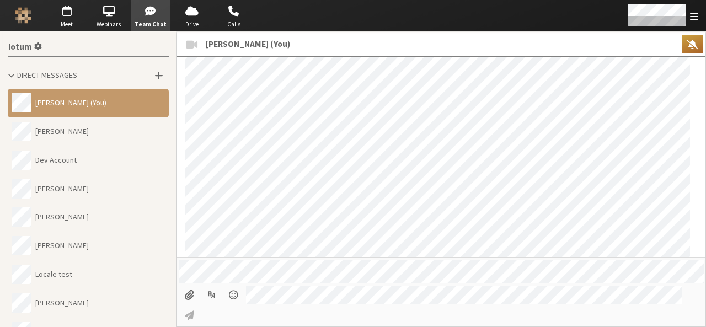
scroll to position [1641, 0]
click at [104, 248] on button "[PERSON_NAME]" at bounding box center [88, 246] width 161 height 29
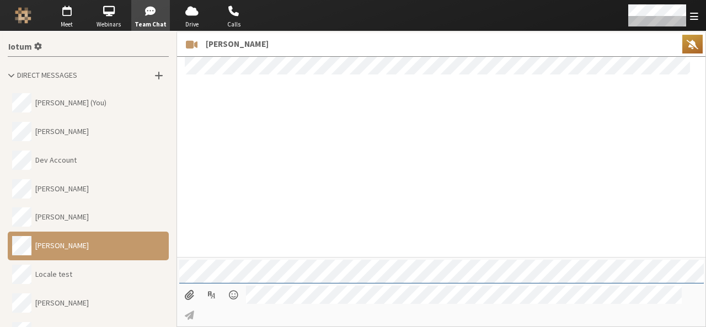
scroll to position [185, 0]
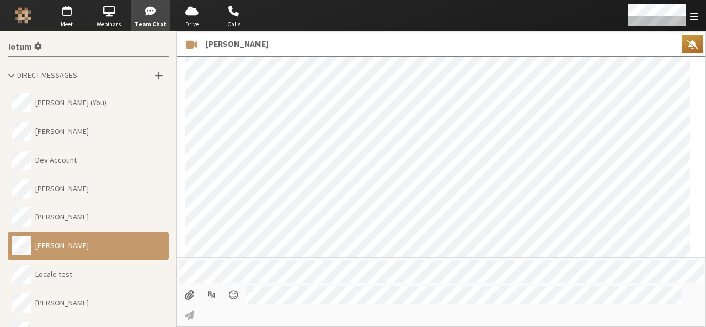
click at [73, 177] on button "[PERSON_NAME]" at bounding box center [88, 188] width 161 height 29
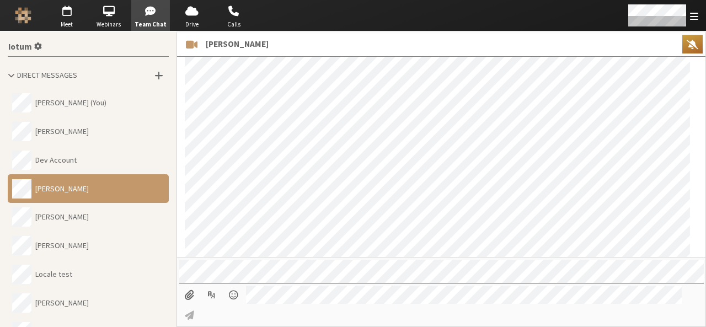
scroll to position [891, 0]
click at [72, 109] on button "[PERSON_NAME] (You)" at bounding box center [88, 103] width 161 height 29
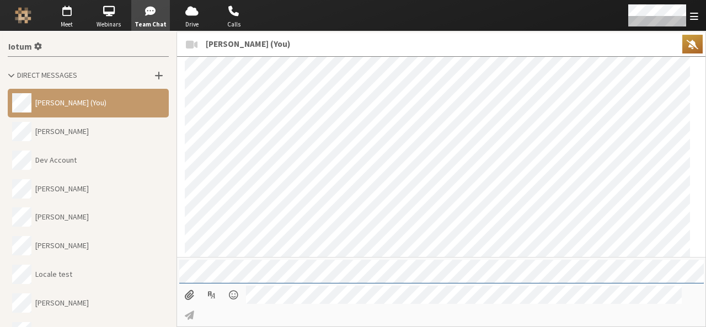
scroll to position [1641, 0]
click at [68, 12] on span "button" at bounding box center [66, 11] width 39 height 18
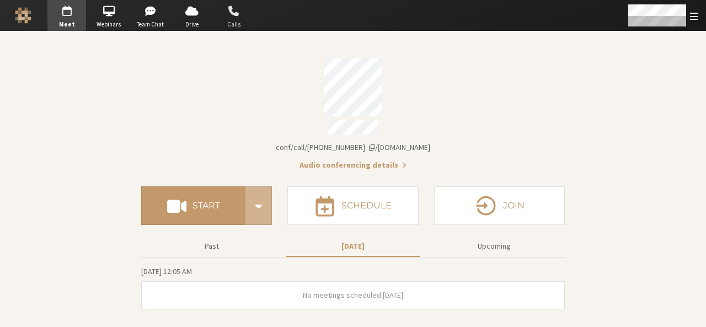
click at [233, 12] on span "button" at bounding box center [234, 11] width 39 height 18
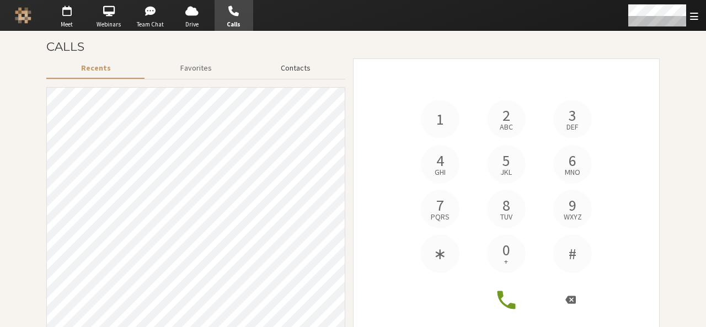
click at [299, 63] on button "Contacts" at bounding box center [295, 67] width 99 height 19
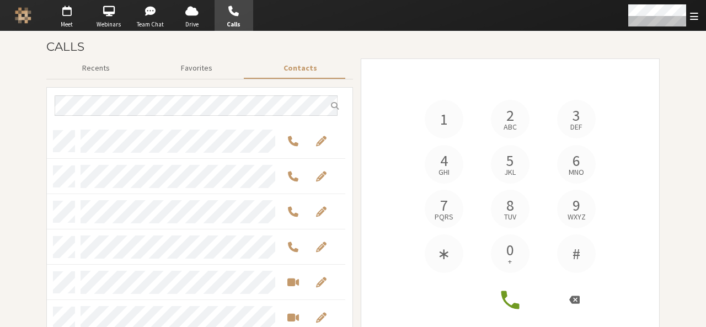
scroll to position [34, 0]
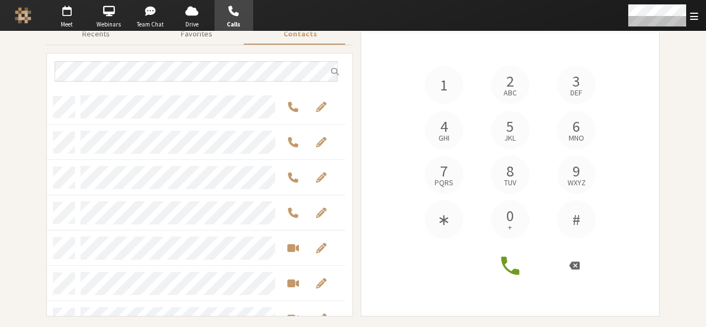
drag, startPoint x: 689, startPoint y: 125, endPoint x: 705, endPoint y: 154, distance: 32.8
click at [705, 154] on main "Calls Recents Favorites Contacts 1 2 abc 3 def 4 ghi 5 jkl 6 mno 7 pqrs 8 tuv 9…" at bounding box center [353, 179] width 706 height 296
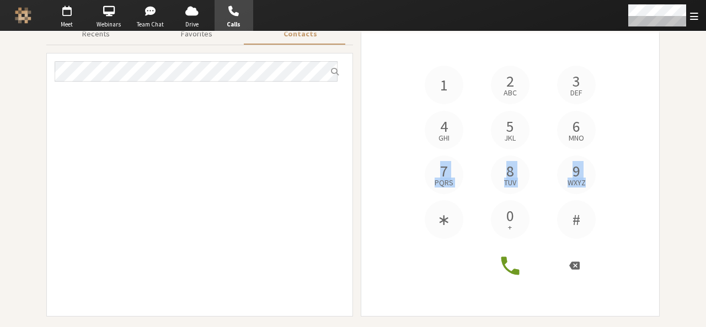
scroll to position [0, 0]
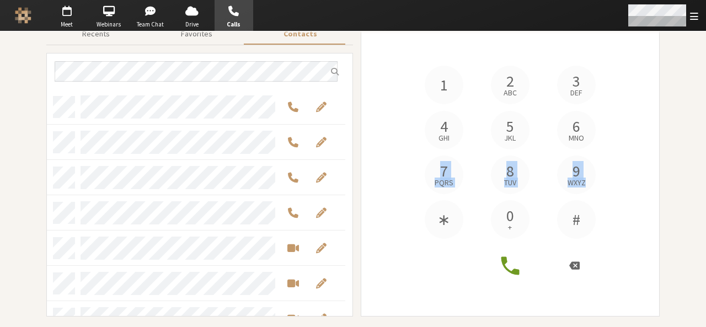
click at [696, 13] on span "Open menu" at bounding box center [694, 16] width 8 height 10
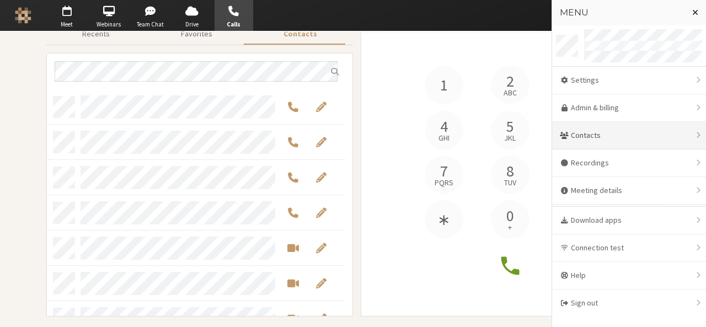
click at [593, 136] on div "Contacts" at bounding box center [629, 136] width 154 height 28
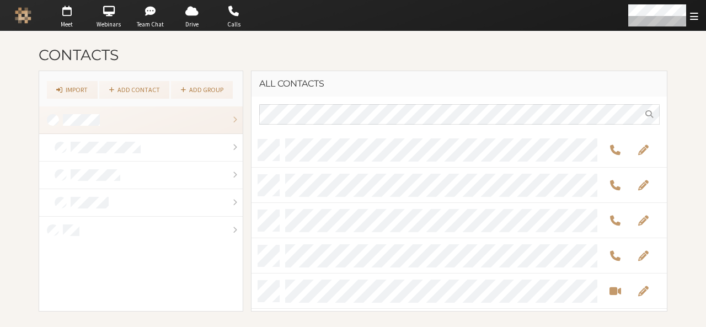
scroll to position [171, 408]
click at [71, 88] on link "Import" at bounding box center [72, 90] width 51 height 18
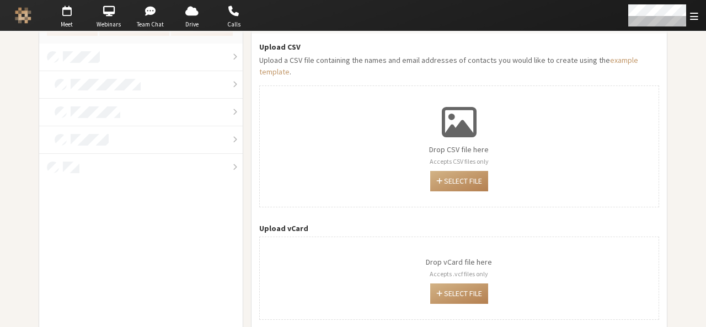
scroll to position [66, 0]
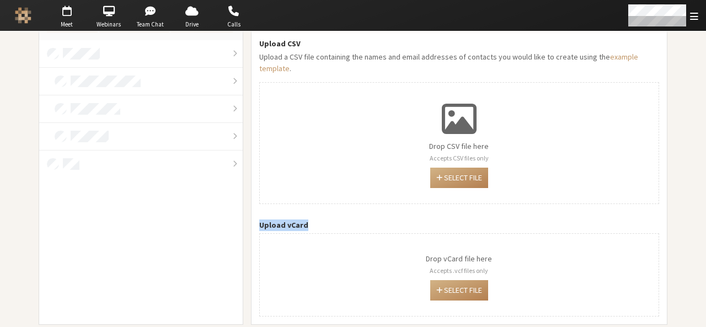
drag, startPoint x: 307, startPoint y: 209, endPoint x: 253, endPoint y: 211, distance: 53.5
click at [253, 211] on div "Upload CSV Upload a CSV file containing the names and email addresses of contac…" at bounding box center [458, 177] width 415 height 294
copy label "Upload vCard"
click at [427, 201] on div "Upload CSV Upload a CSV file containing the names and email addresses of contac…" at bounding box center [458, 177] width 415 height 294
click at [451, 281] on button "Select file" at bounding box center [459, 290] width 58 height 20
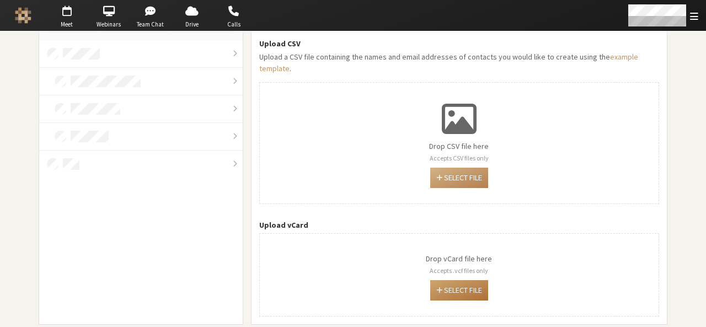
scroll to position [0, 0]
